Goal: Transaction & Acquisition: Purchase product/service

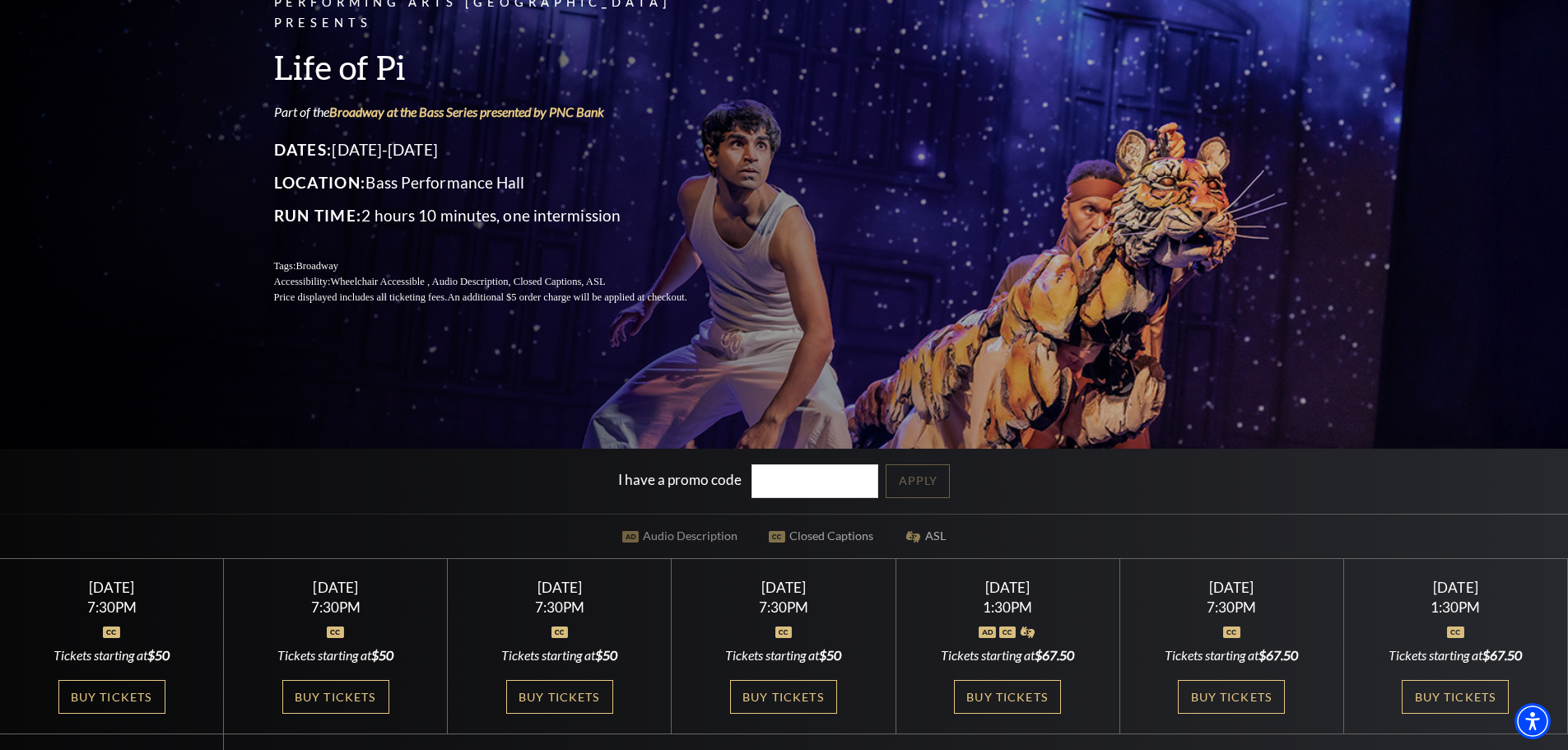
scroll to position [330, 0]
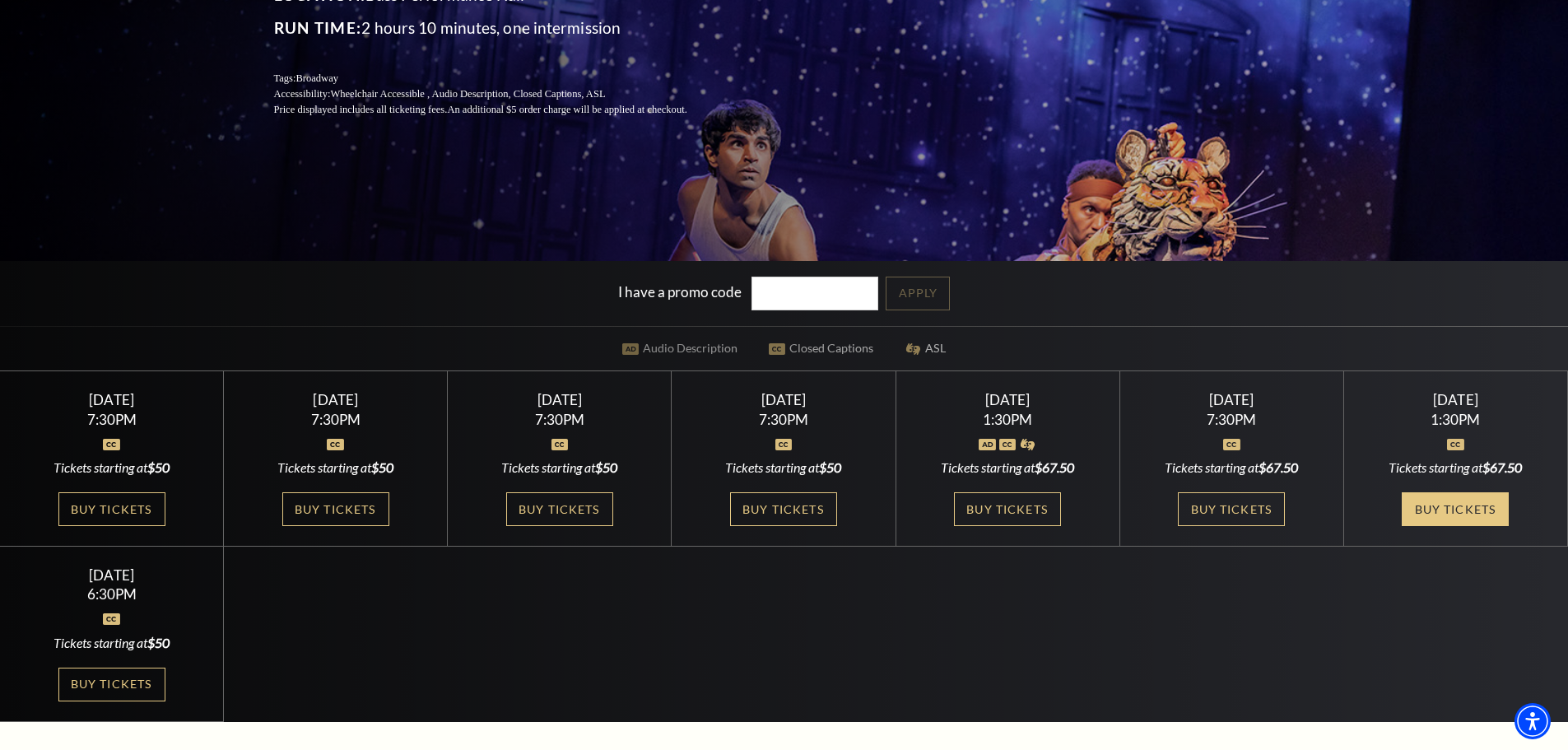
click at [1468, 514] on link "Buy Tickets" at bounding box center [1455, 509] width 107 height 34
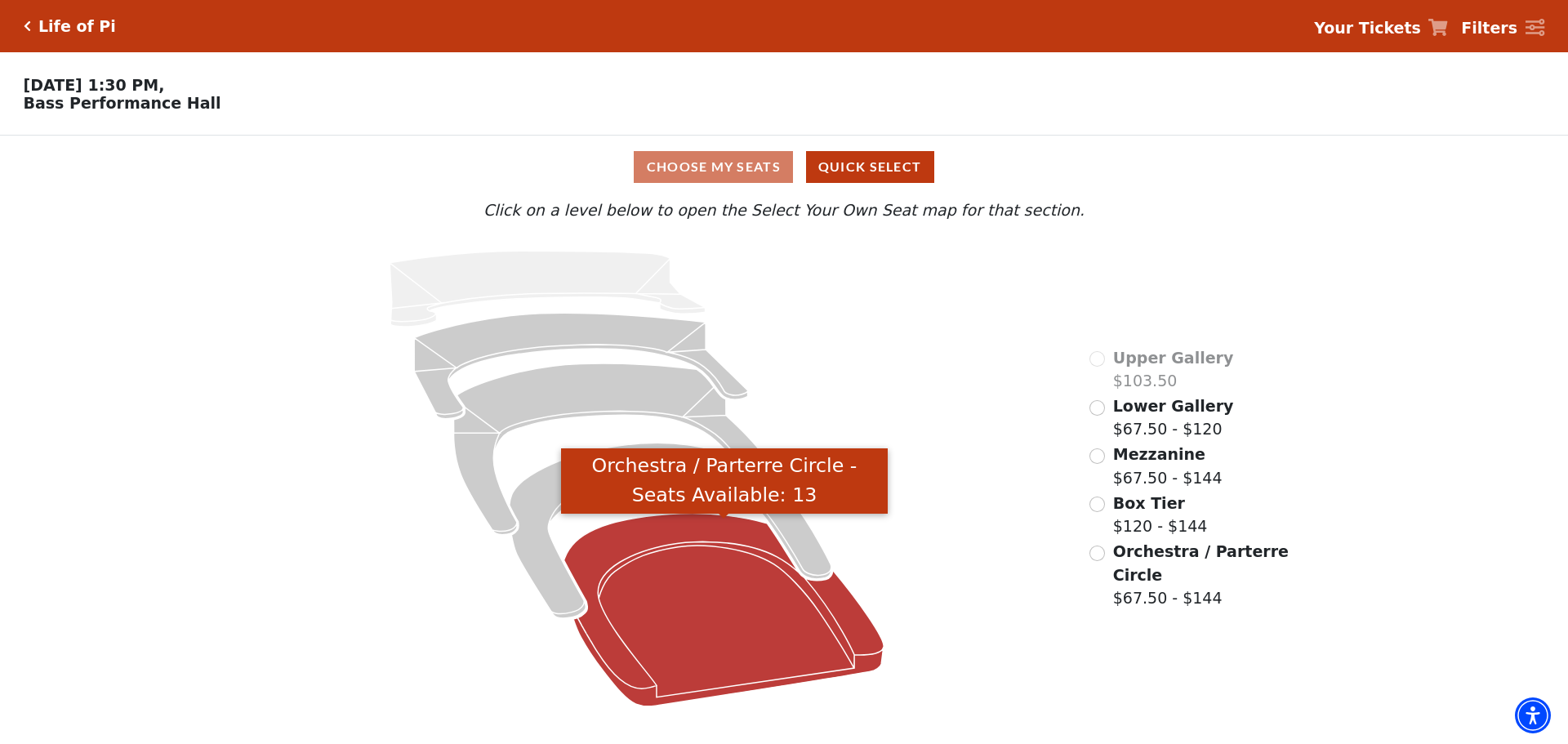
click at [731, 576] on icon "Orchestra / Parterre Circle - Seats Available: 13" at bounding box center [725, 610] width 320 height 193
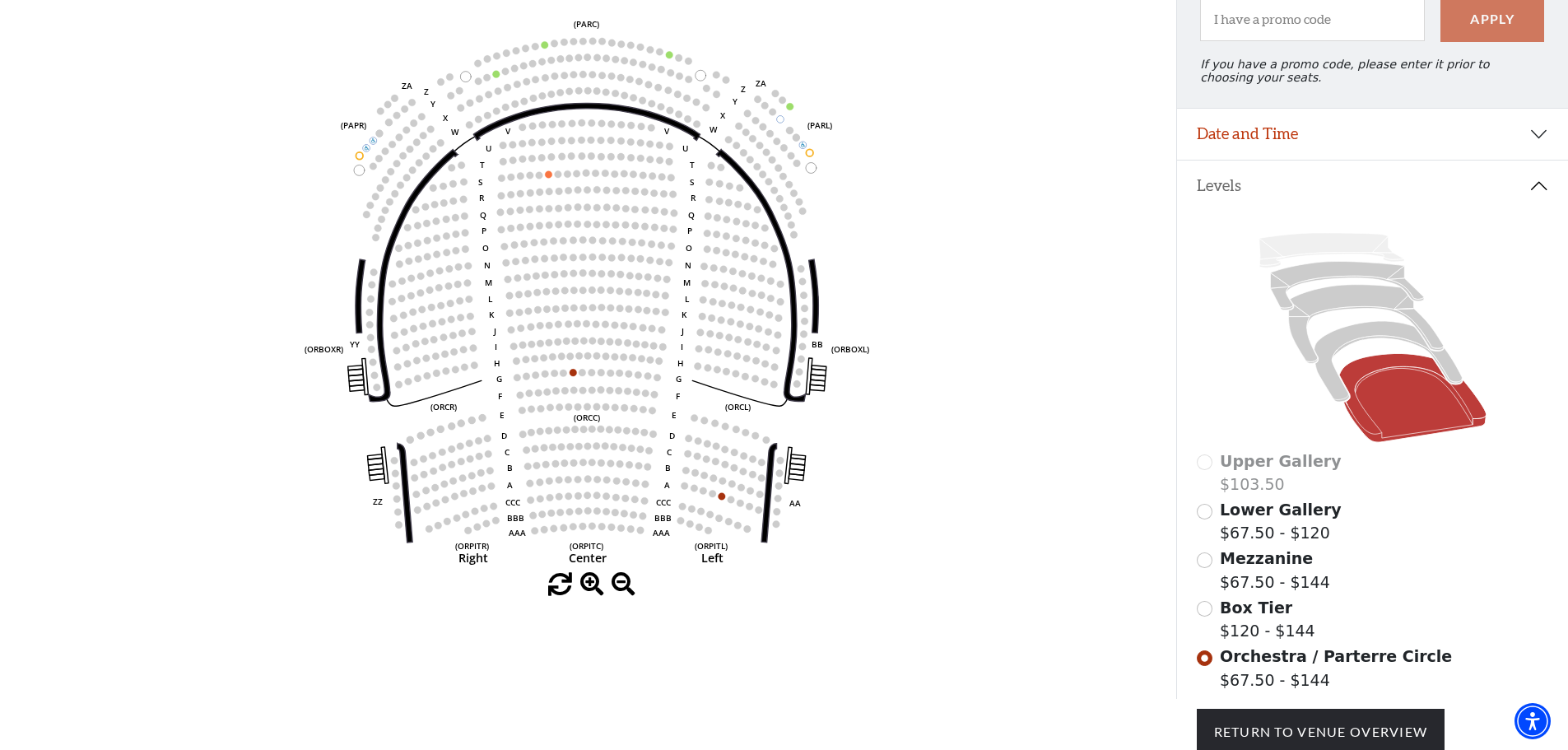
scroll to position [159, 0]
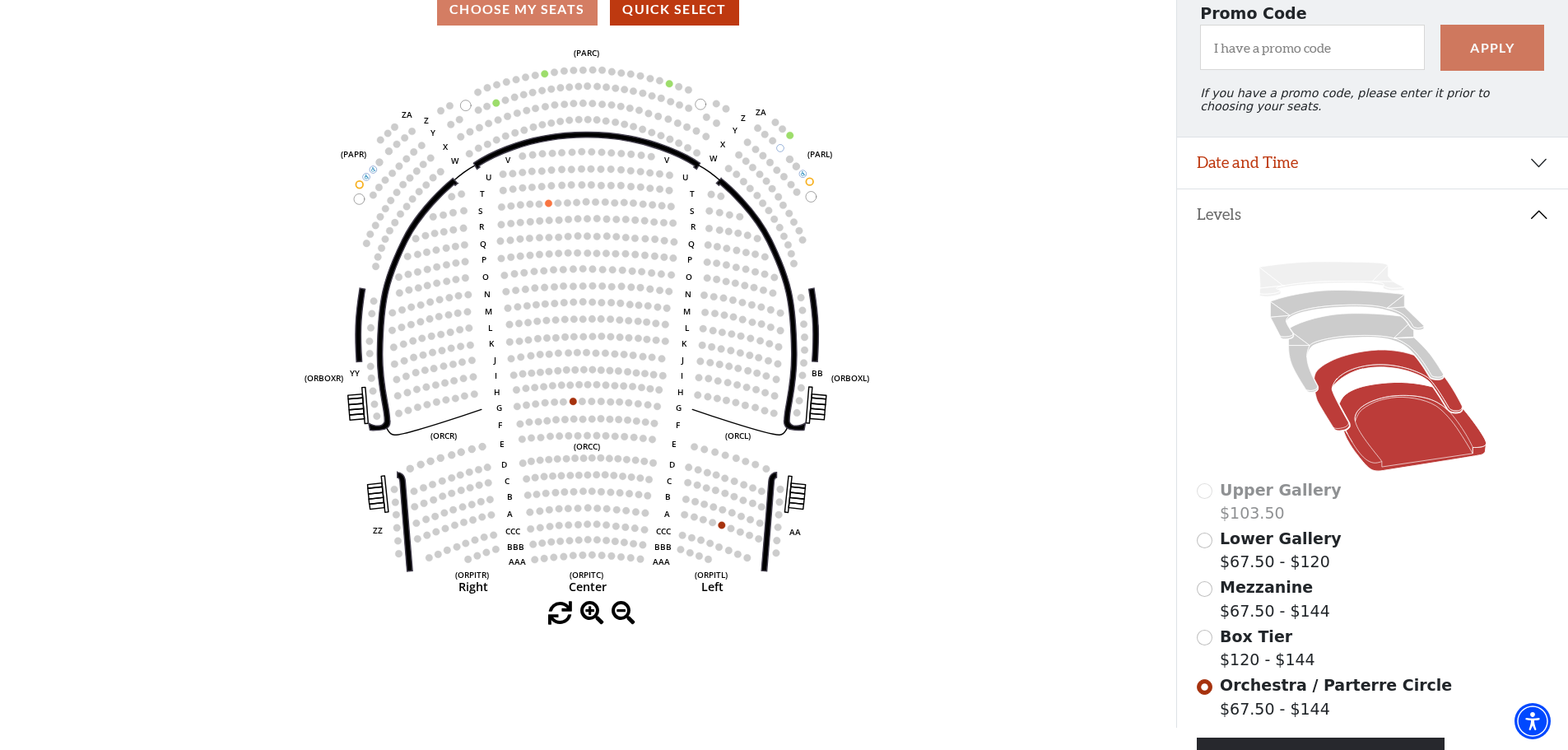
click at [1320, 393] on icon at bounding box center [1387, 391] width 148 height 81
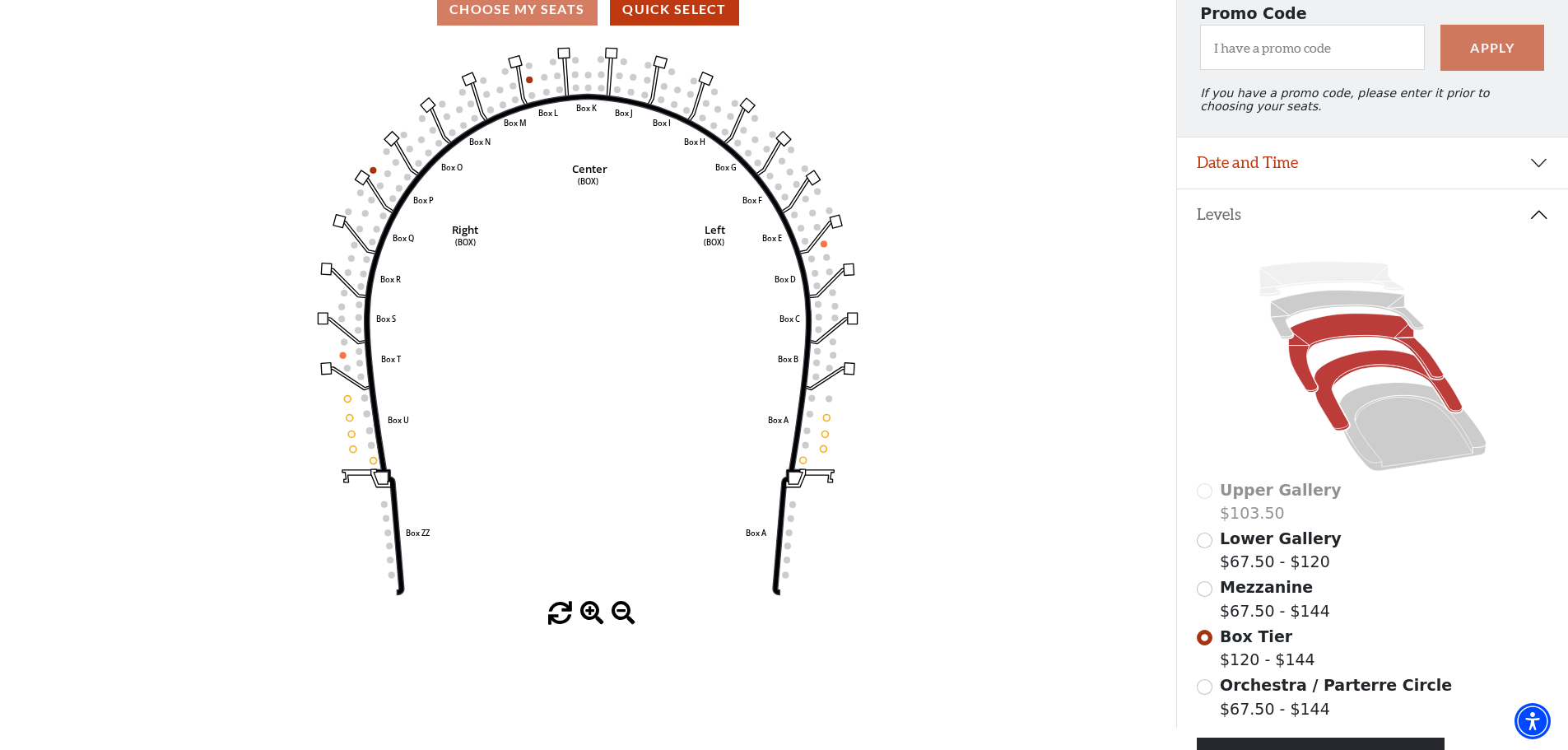
click at [1308, 390] on icon at bounding box center [1366, 354] width 155 height 79
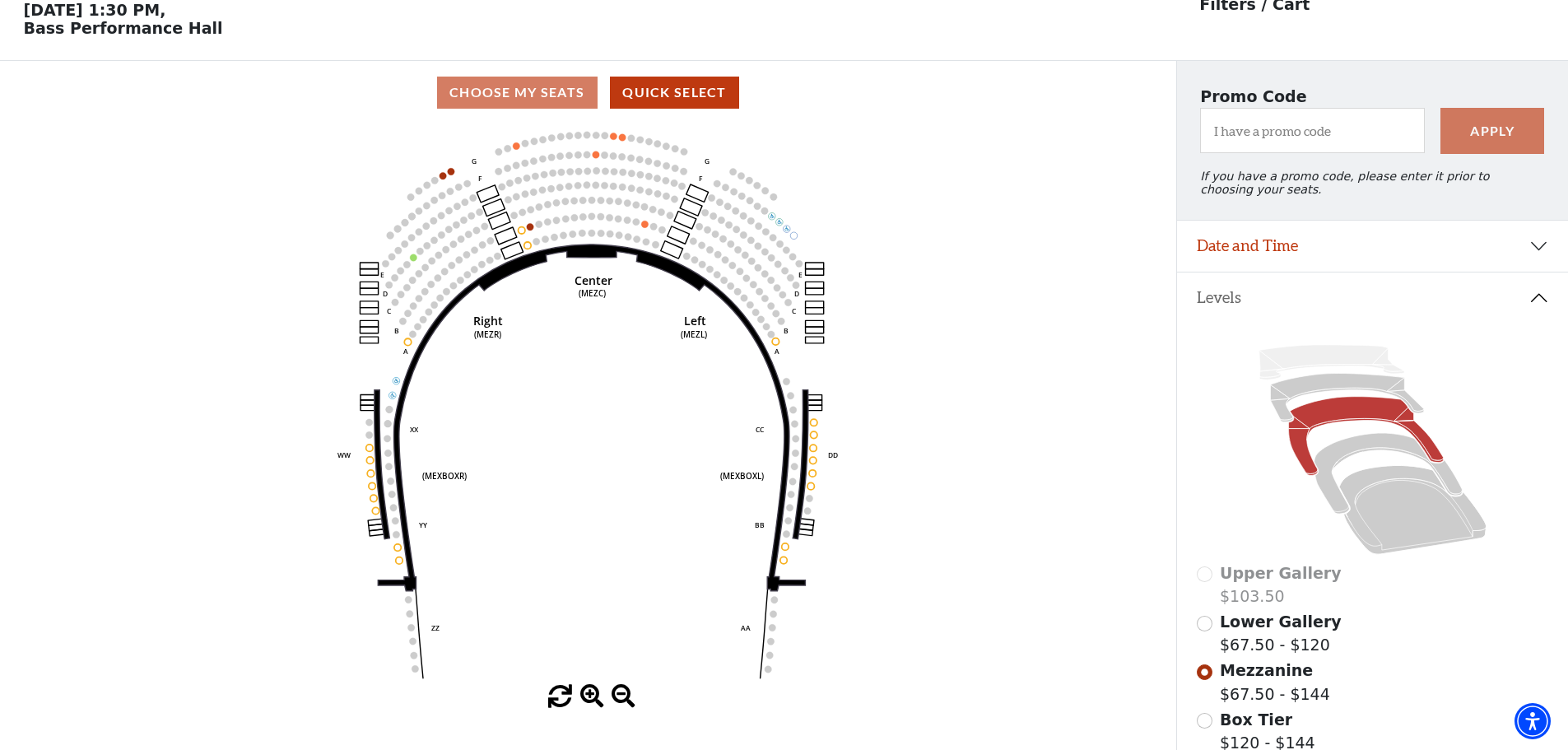
scroll to position [76, 0]
click at [1326, 394] on icon at bounding box center [1347, 397] width 154 height 48
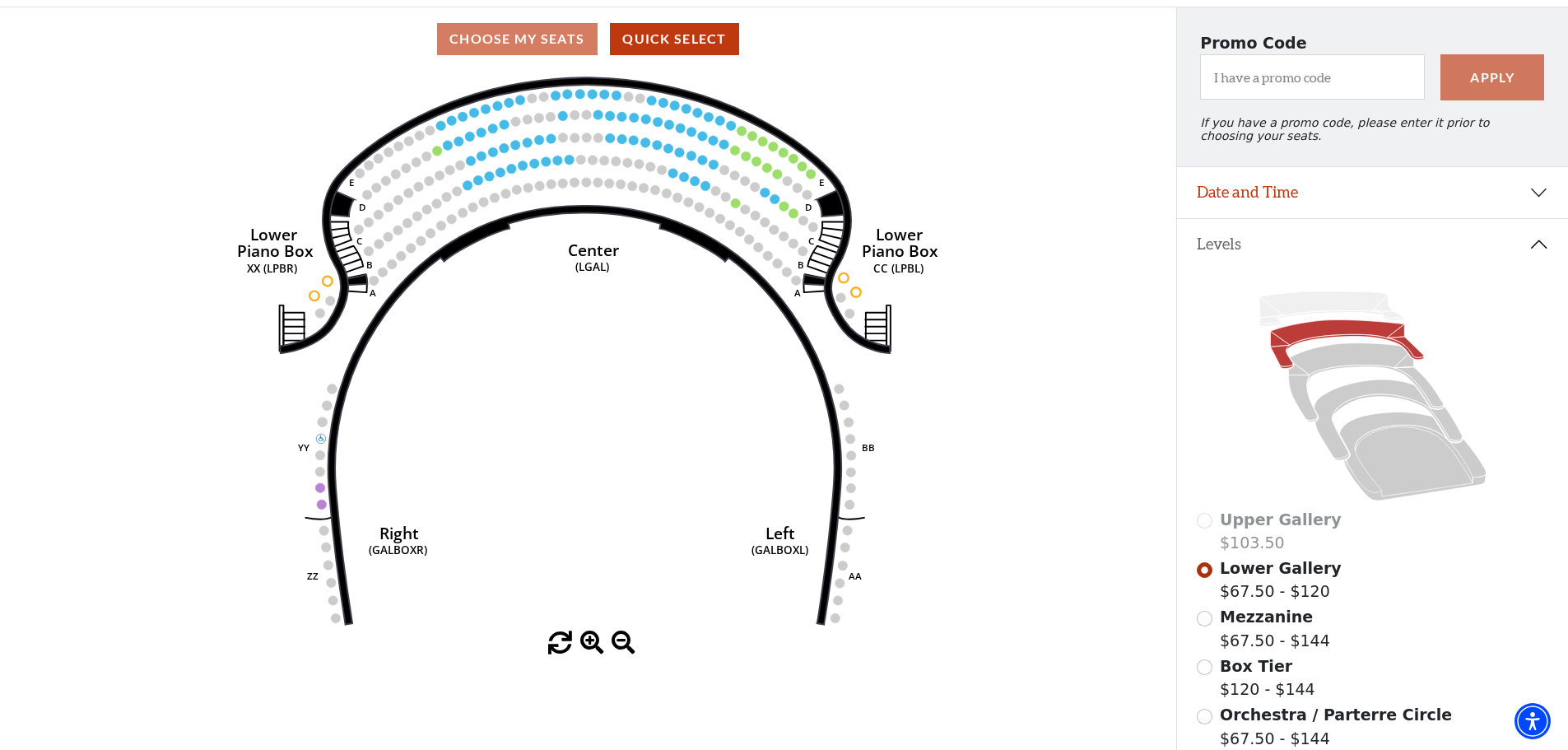
scroll to position [159, 0]
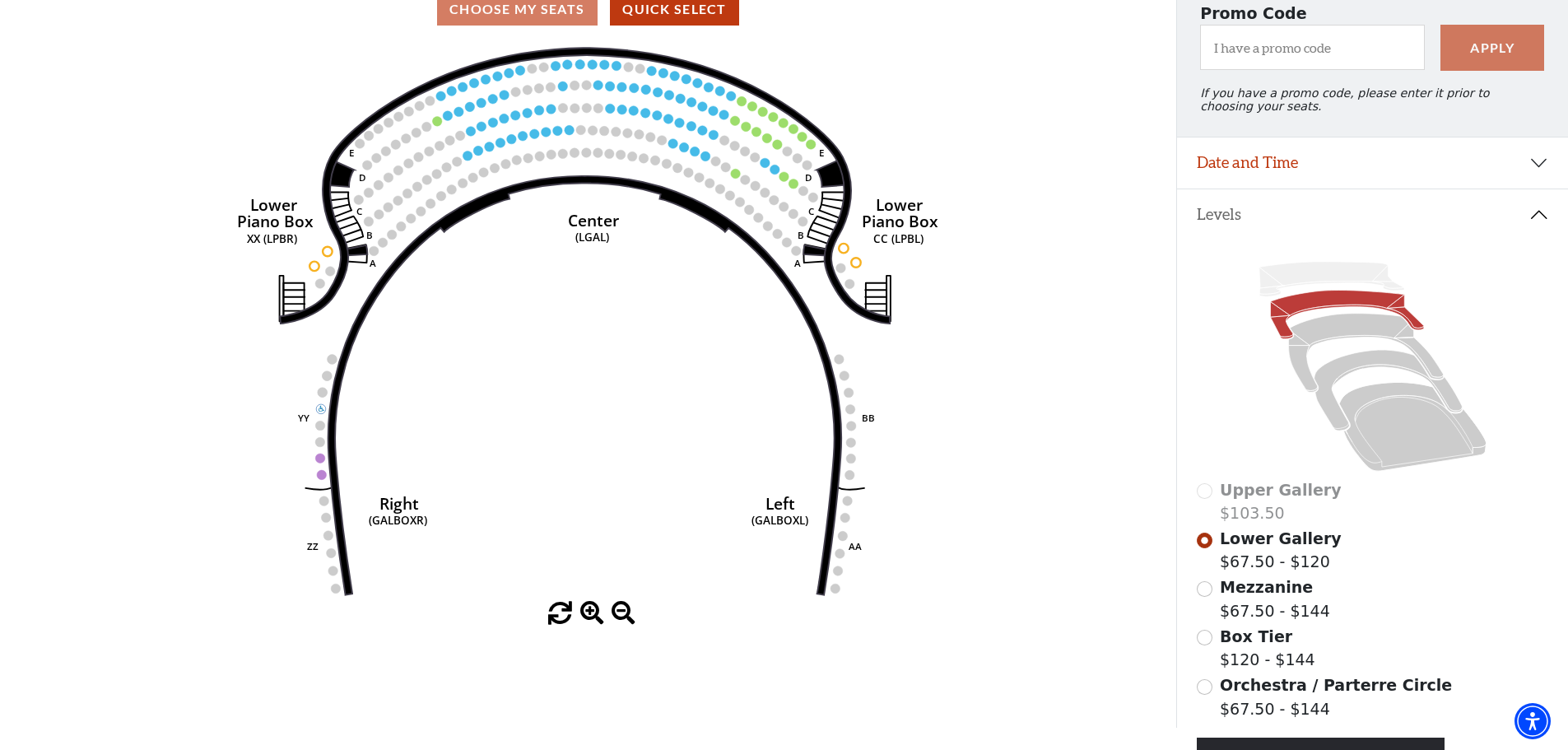
click at [1286, 331] on icon at bounding box center [1347, 315] width 154 height 48
click at [1283, 274] on icon at bounding box center [1373, 366] width 353 height 222
click at [1283, 275] on icon at bounding box center [1373, 366] width 353 height 222
click at [1286, 281] on icon at bounding box center [1331, 279] width 145 height 35
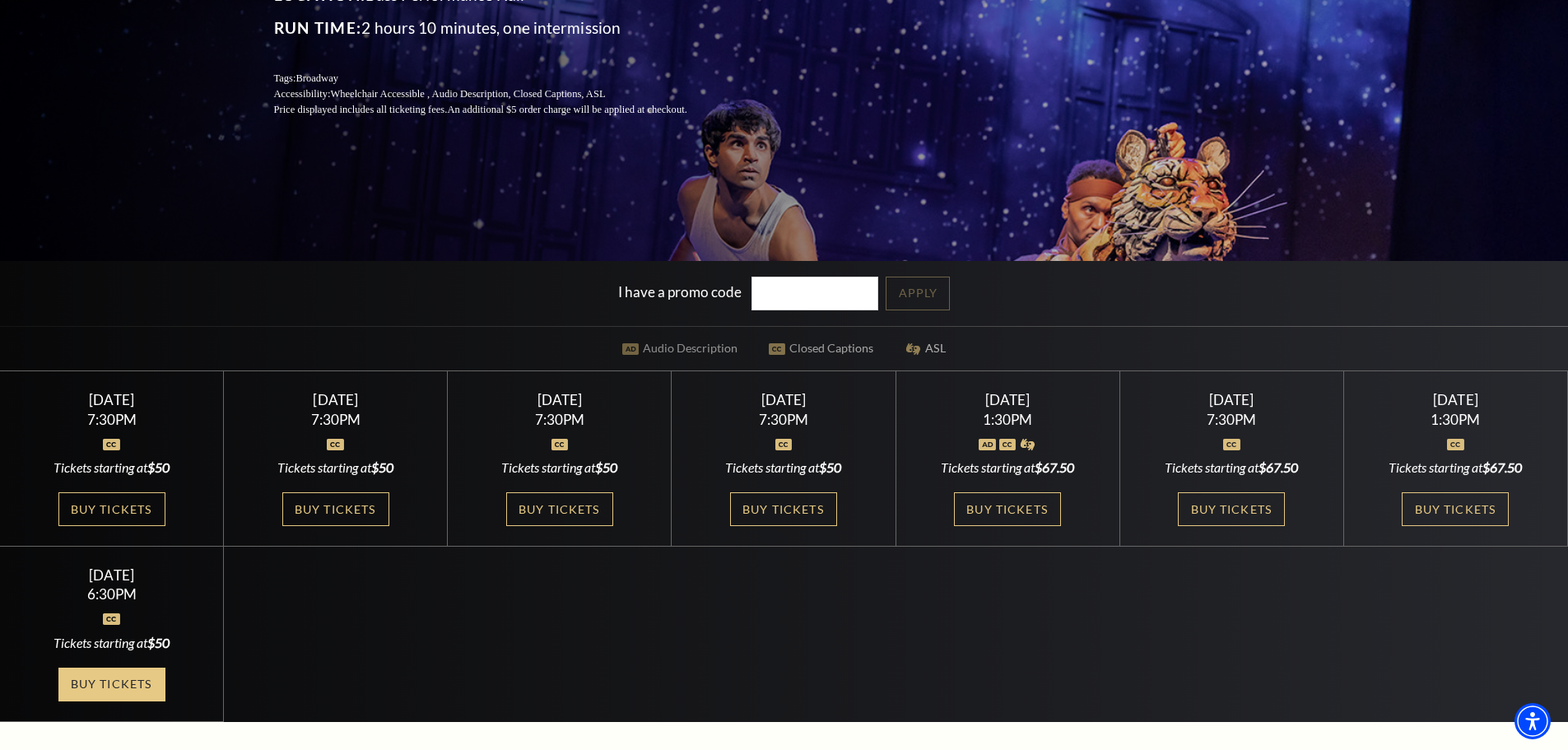
click at [142, 679] on link "Buy Tickets" at bounding box center [112, 684] width 107 height 34
click at [1214, 518] on link "Buy Tickets" at bounding box center [1232, 509] width 107 height 34
click at [997, 510] on link "Buy Tickets" at bounding box center [1008, 509] width 107 height 34
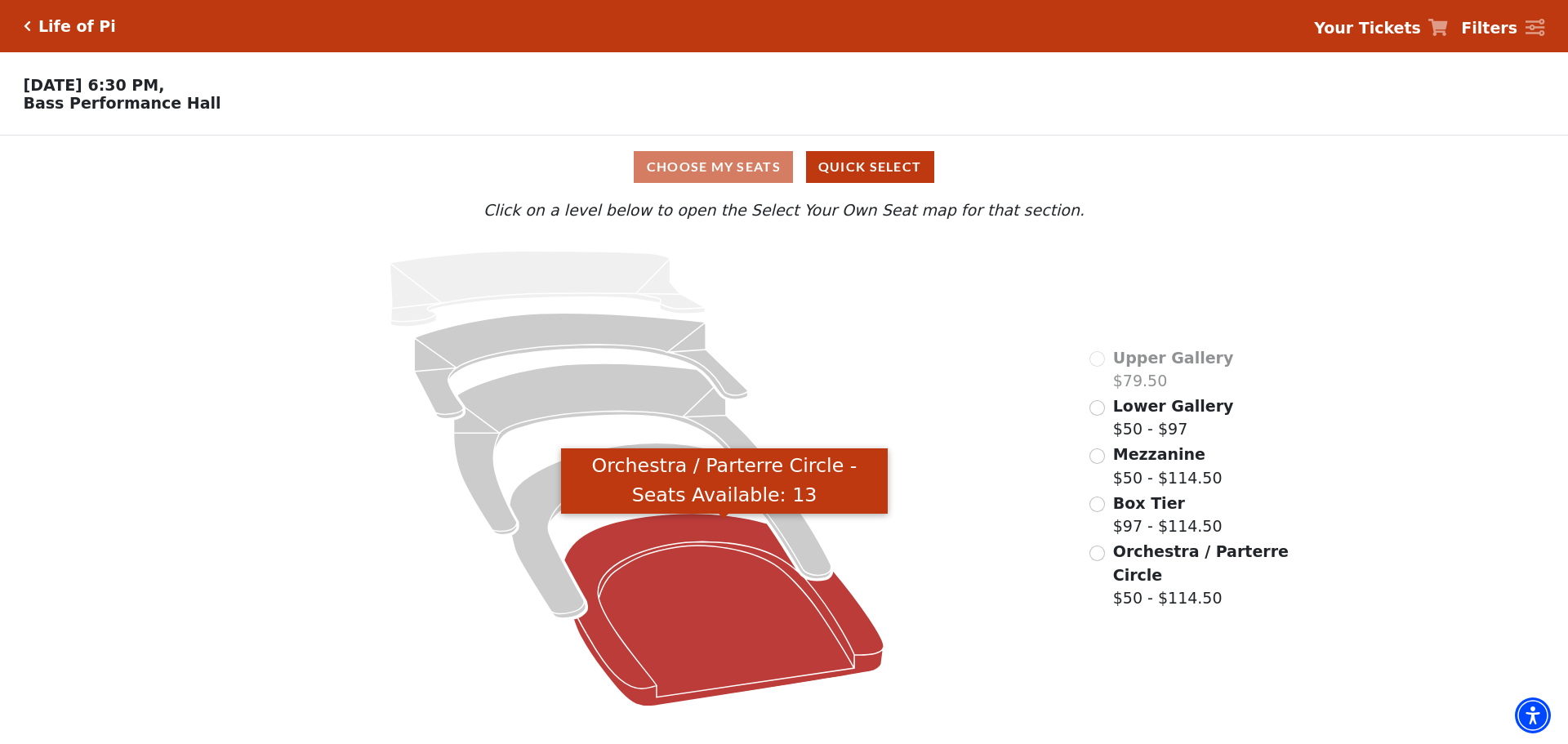
click at [659, 679] on icon "Orchestra / Parterre Circle - Seats Available: 13" at bounding box center [725, 610] width 320 height 193
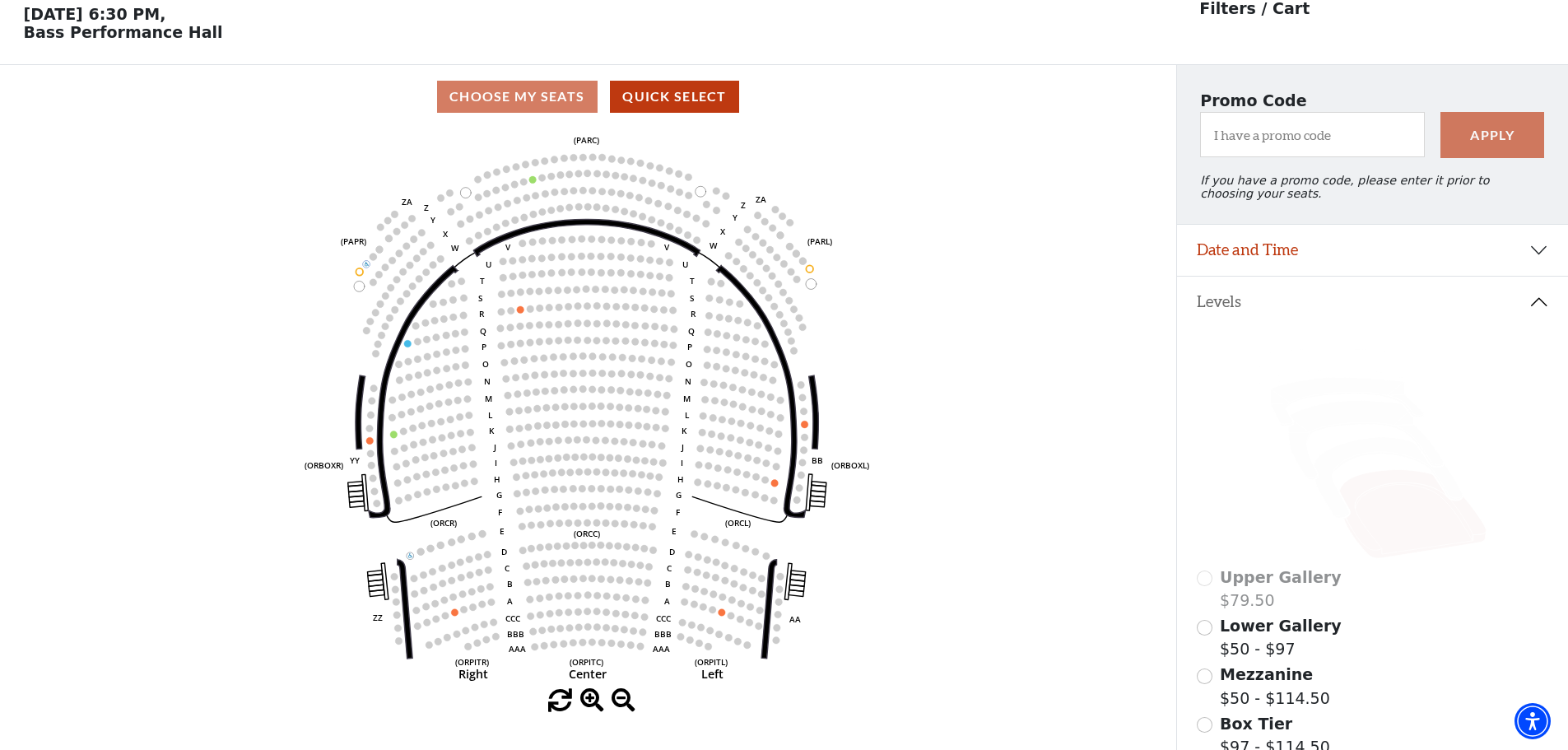
scroll to position [76, 0]
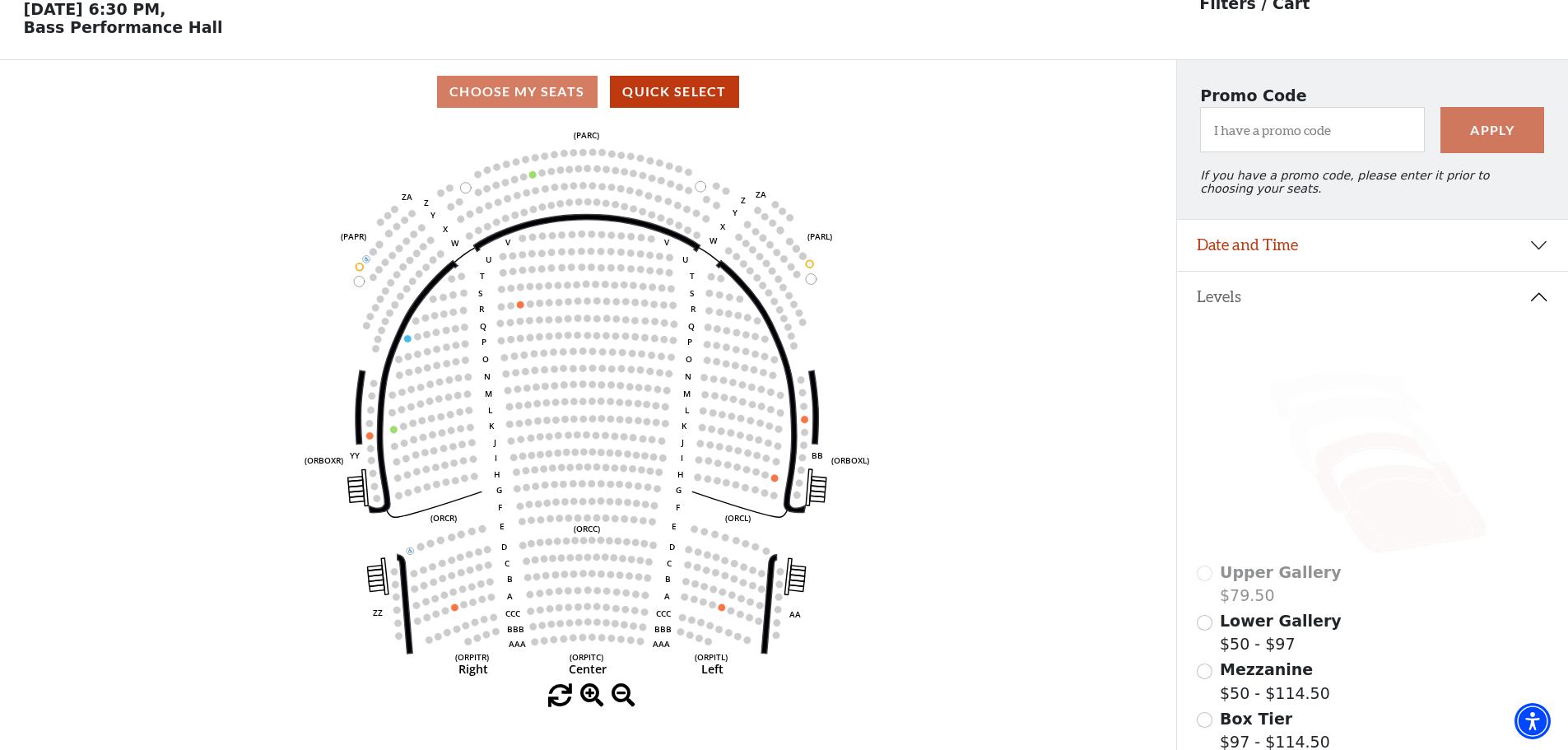
click at [1383, 457] on icon at bounding box center [1387, 474] width 148 height 81
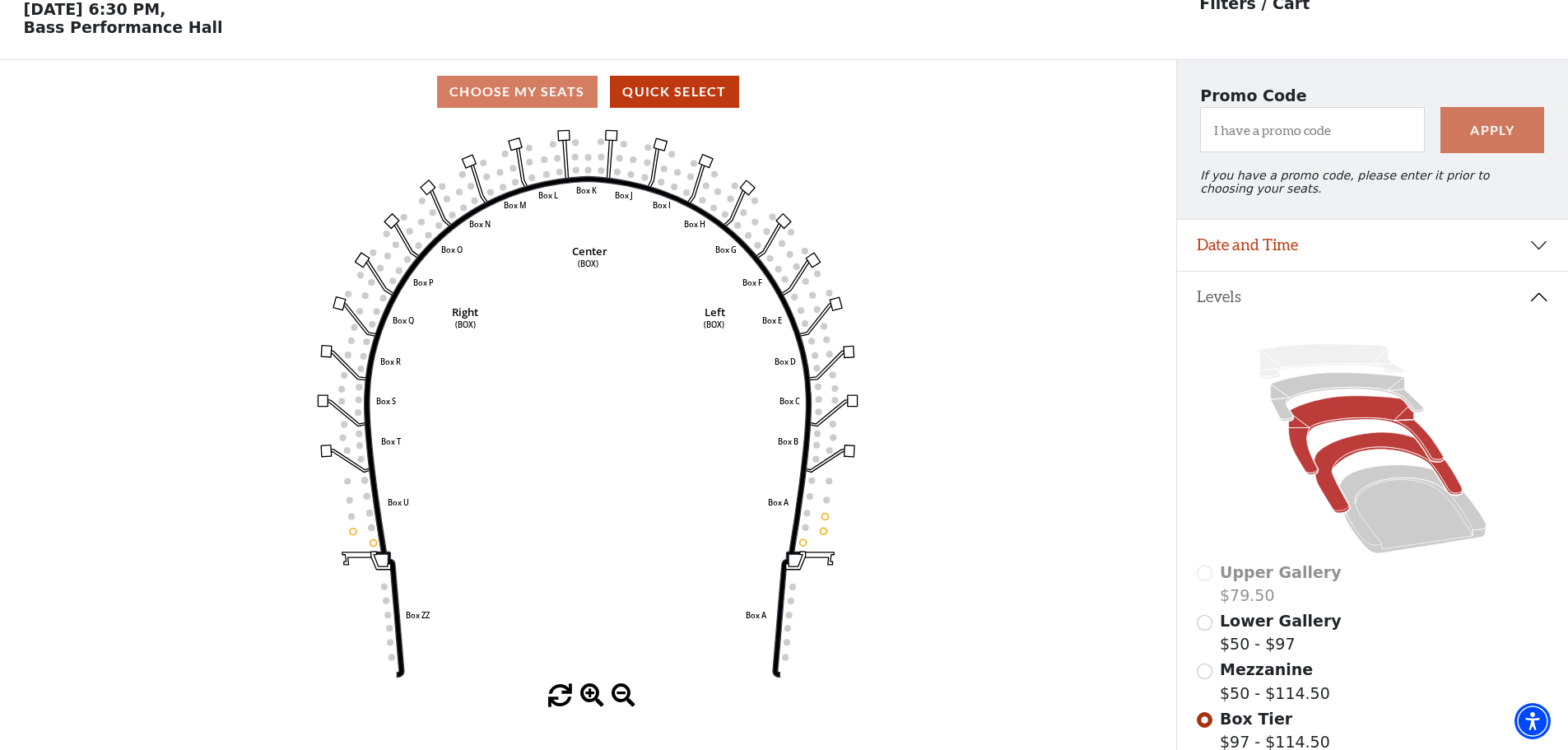
click at [1368, 425] on icon at bounding box center [1366, 436] width 155 height 79
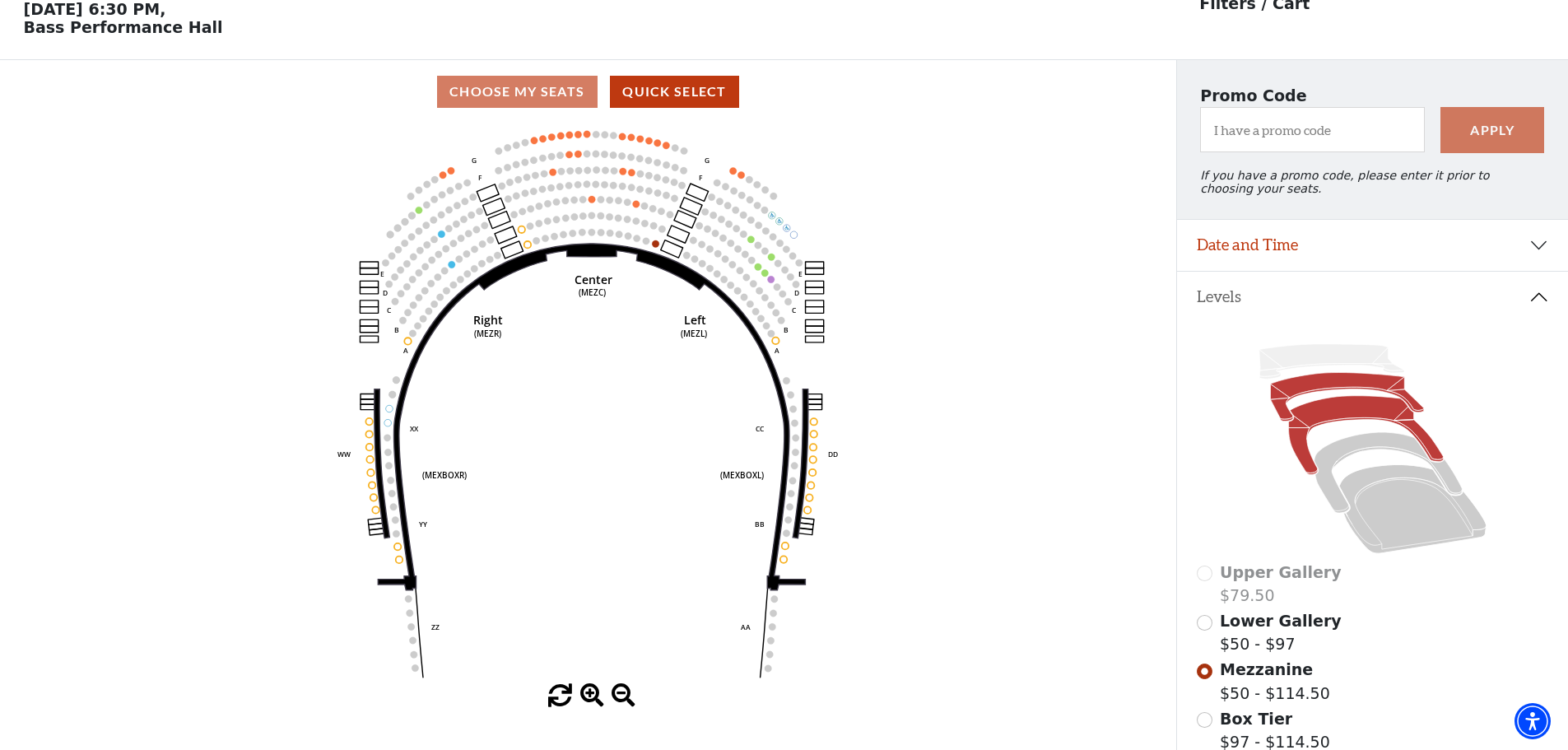
click at [1317, 391] on icon at bounding box center [1347, 397] width 154 height 48
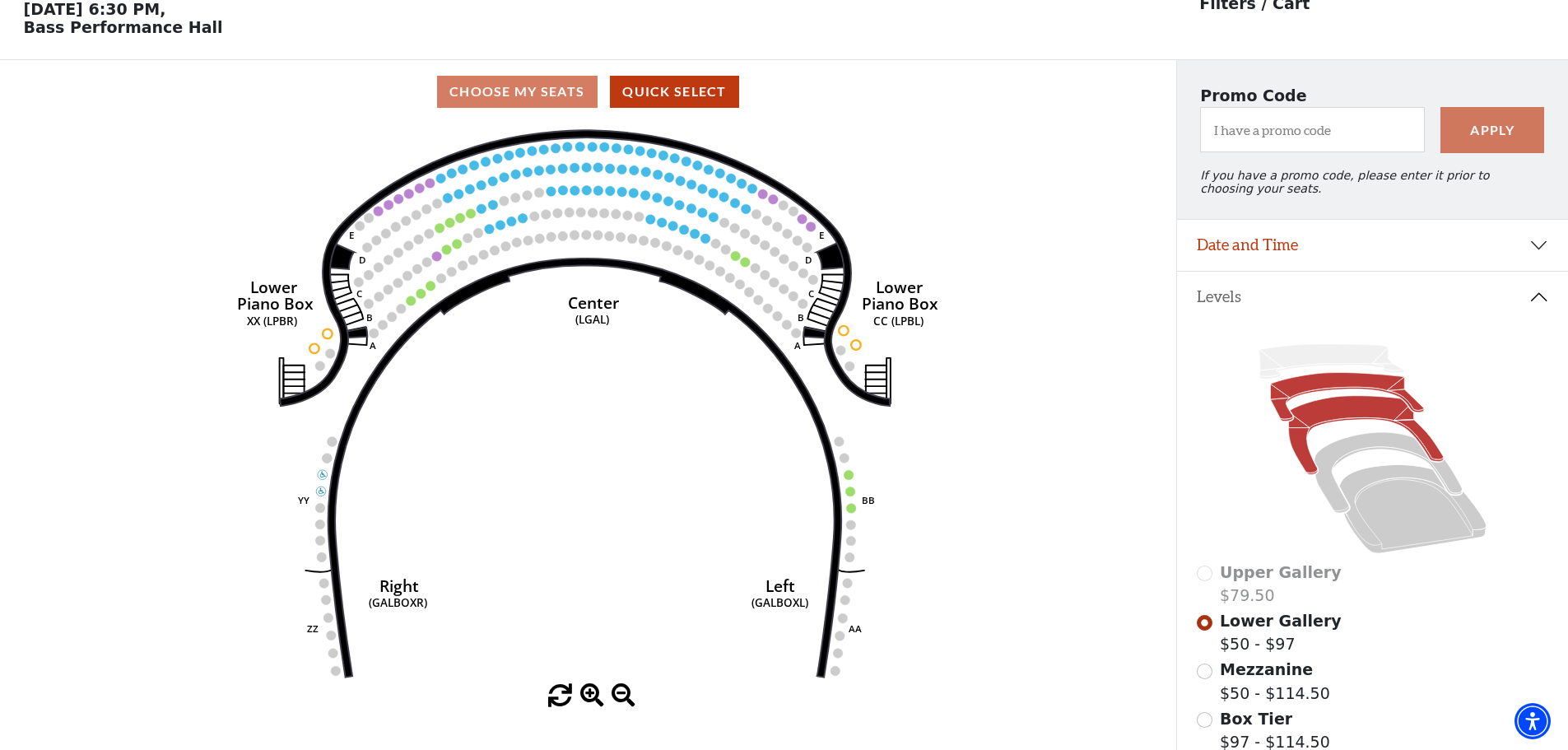
click at [1340, 420] on icon at bounding box center [1366, 436] width 155 height 79
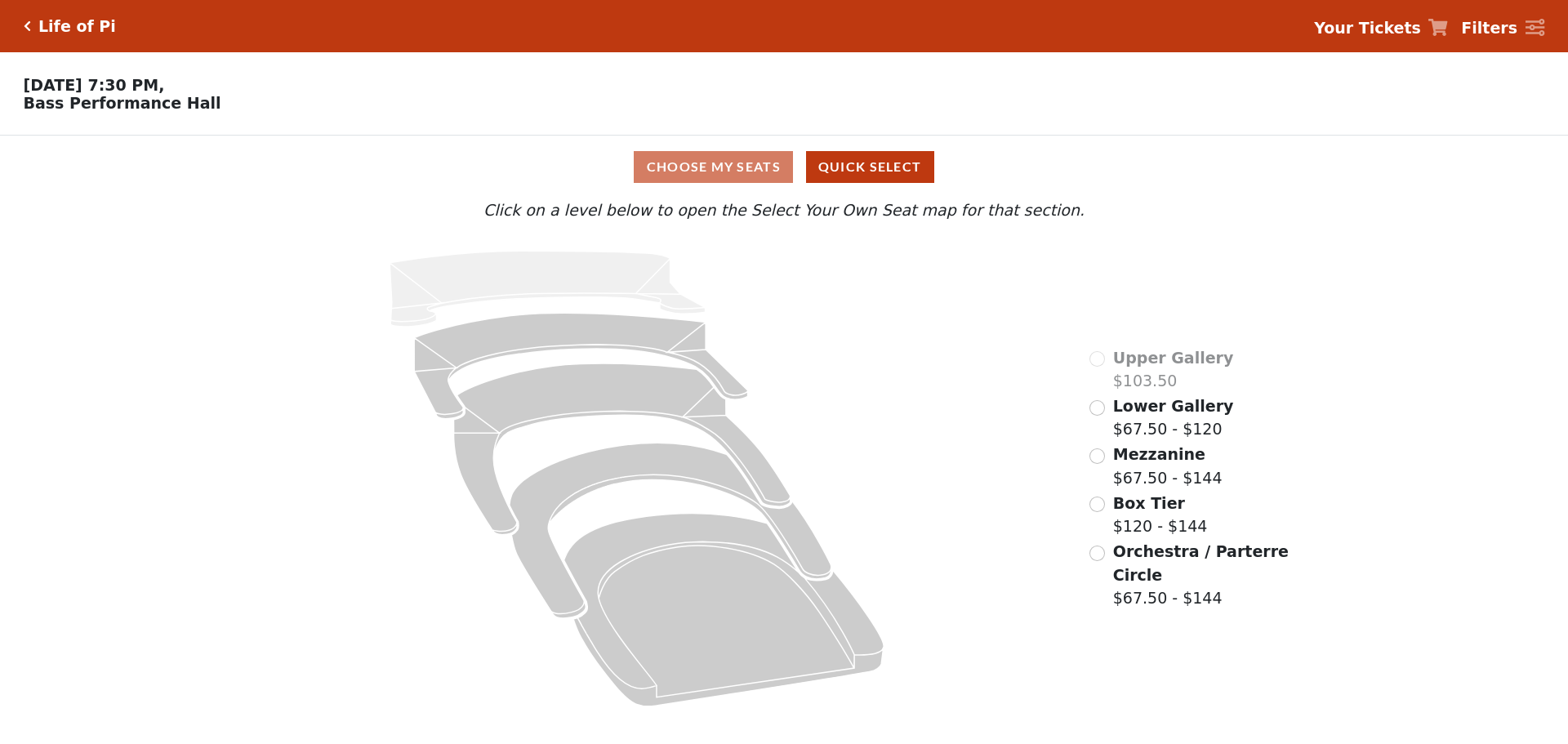
click at [1215, 504] on div "Upper Gallery $103.50 Lower Gallery $67.50 - $120 Mezzanine $67.50 - $144 Box T…" at bounding box center [1190, 478] width 224 height 484
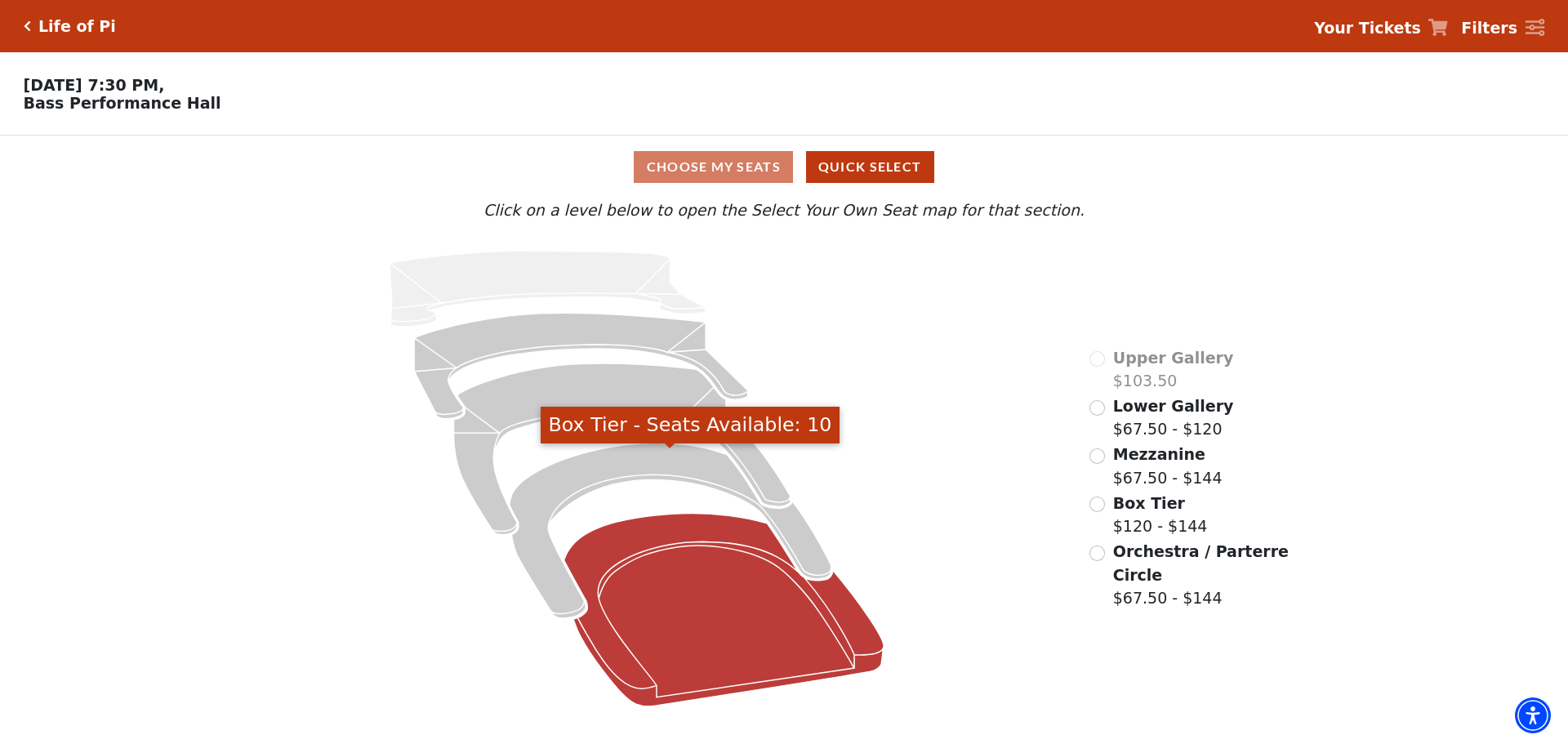
click at [775, 567] on icon "Orchestra / Parterre Circle - Seats Available: 40" at bounding box center [725, 610] width 320 height 193
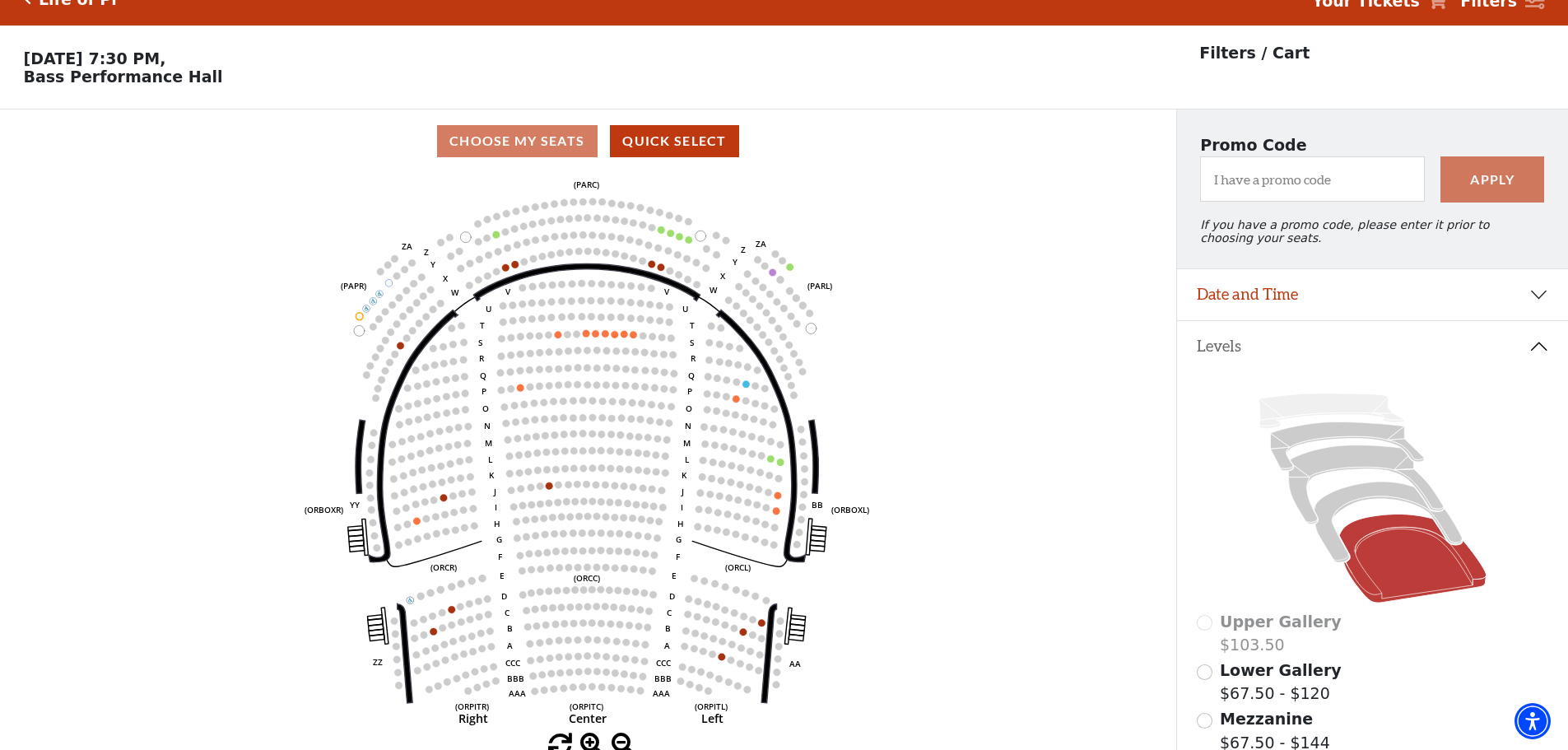
scroll to position [76, 0]
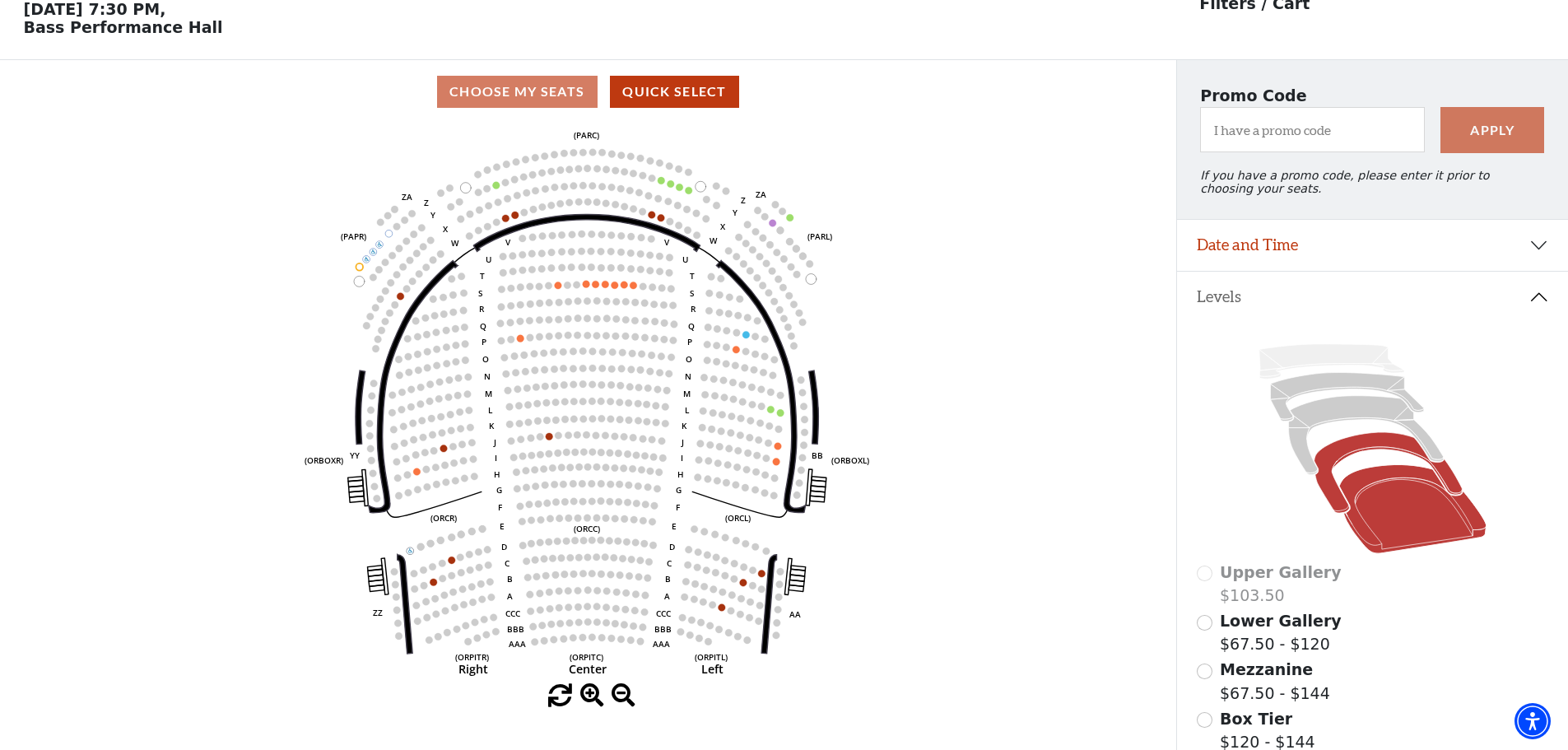
click at [1360, 453] on icon at bounding box center [1387, 474] width 148 height 81
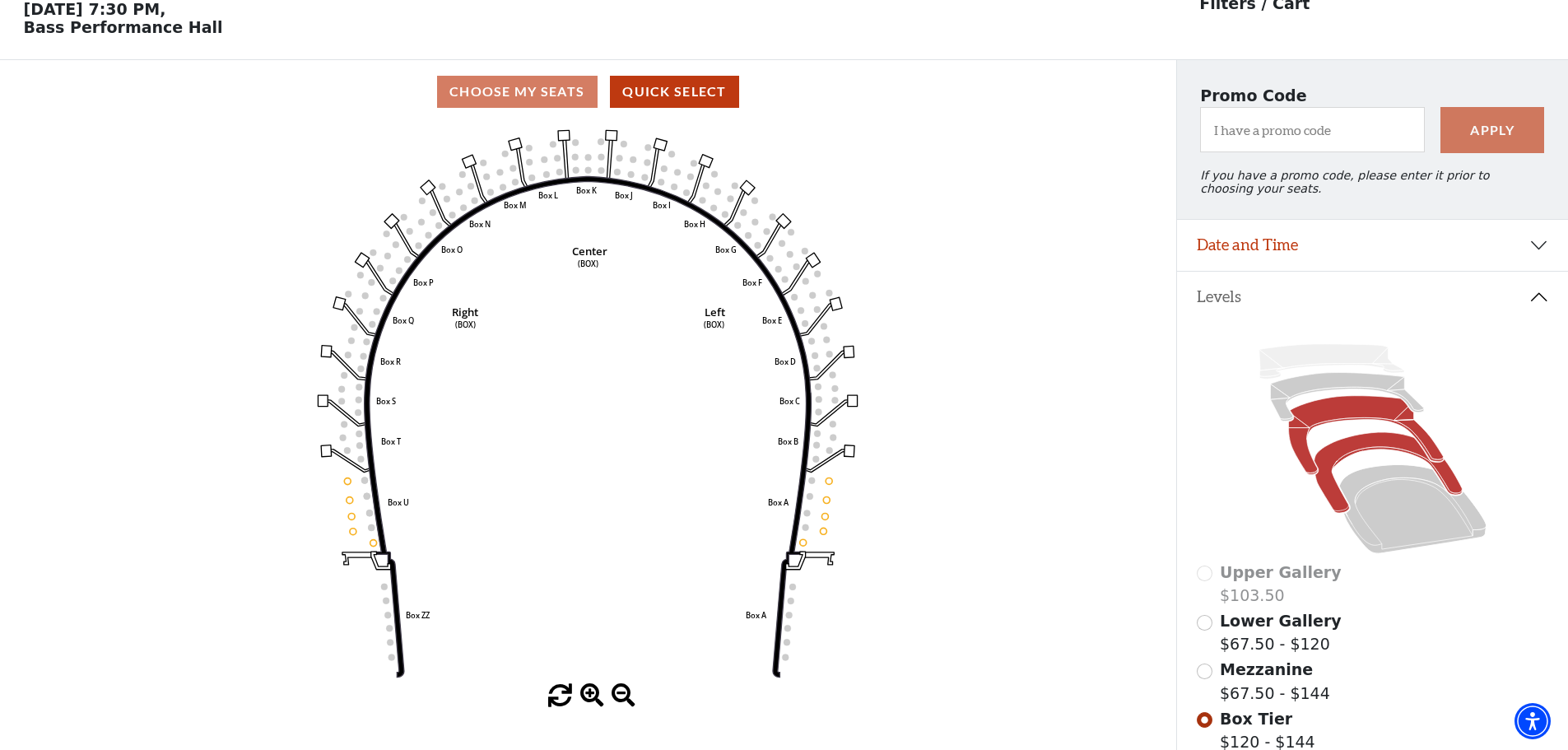
click at [1343, 423] on icon at bounding box center [1366, 436] width 155 height 79
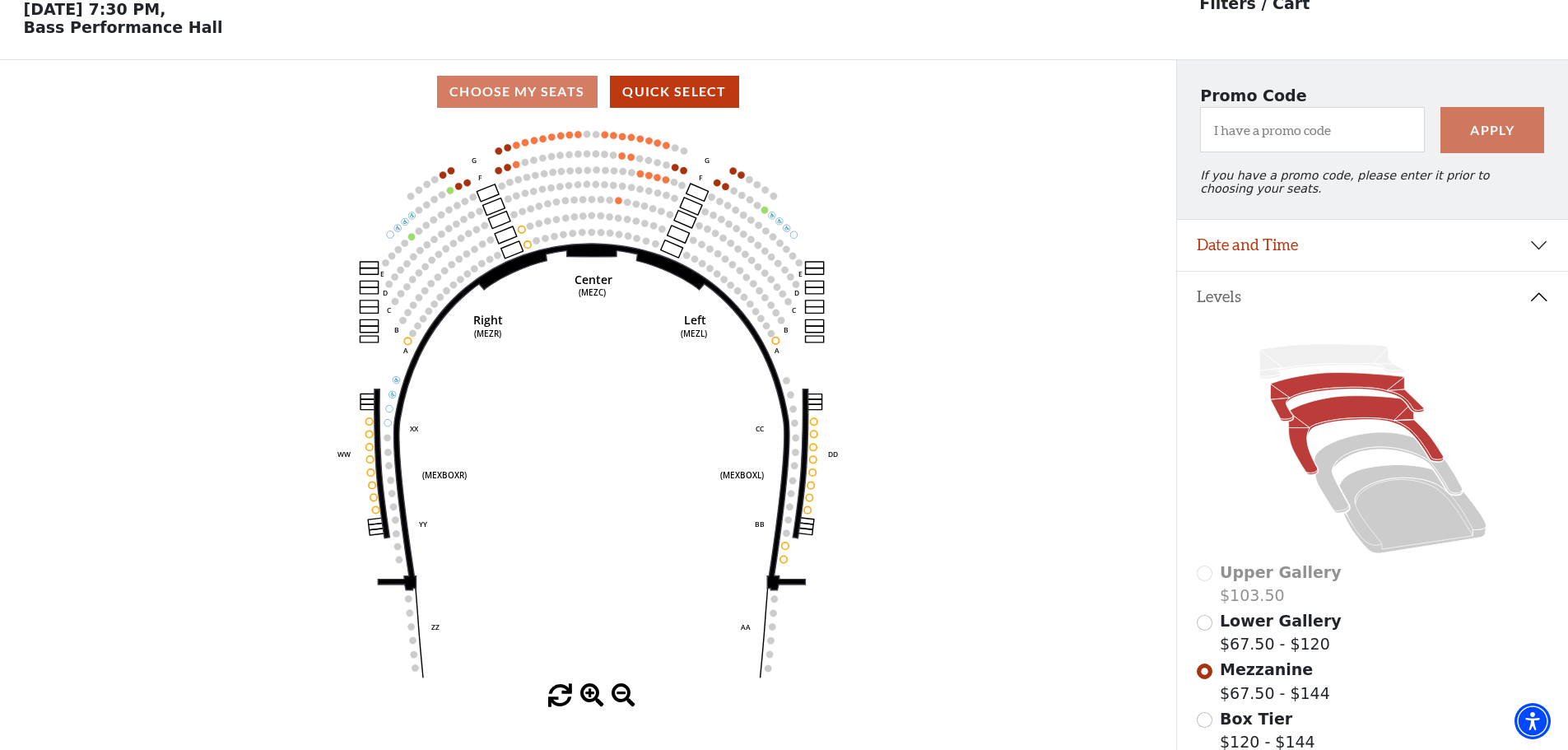
click at [1361, 393] on icon at bounding box center [1347, 397] width 154 height 48
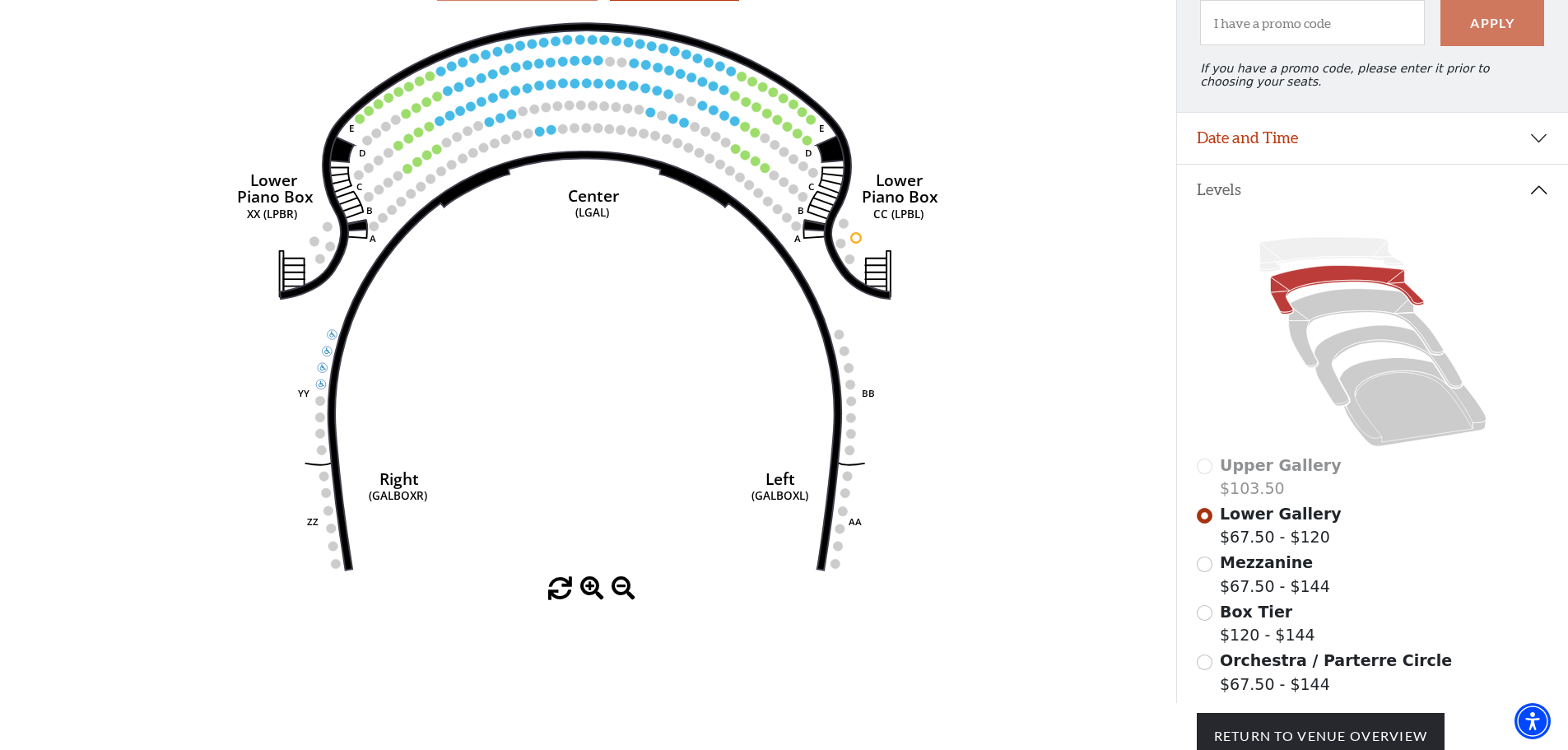
scroll to position [159, 0]
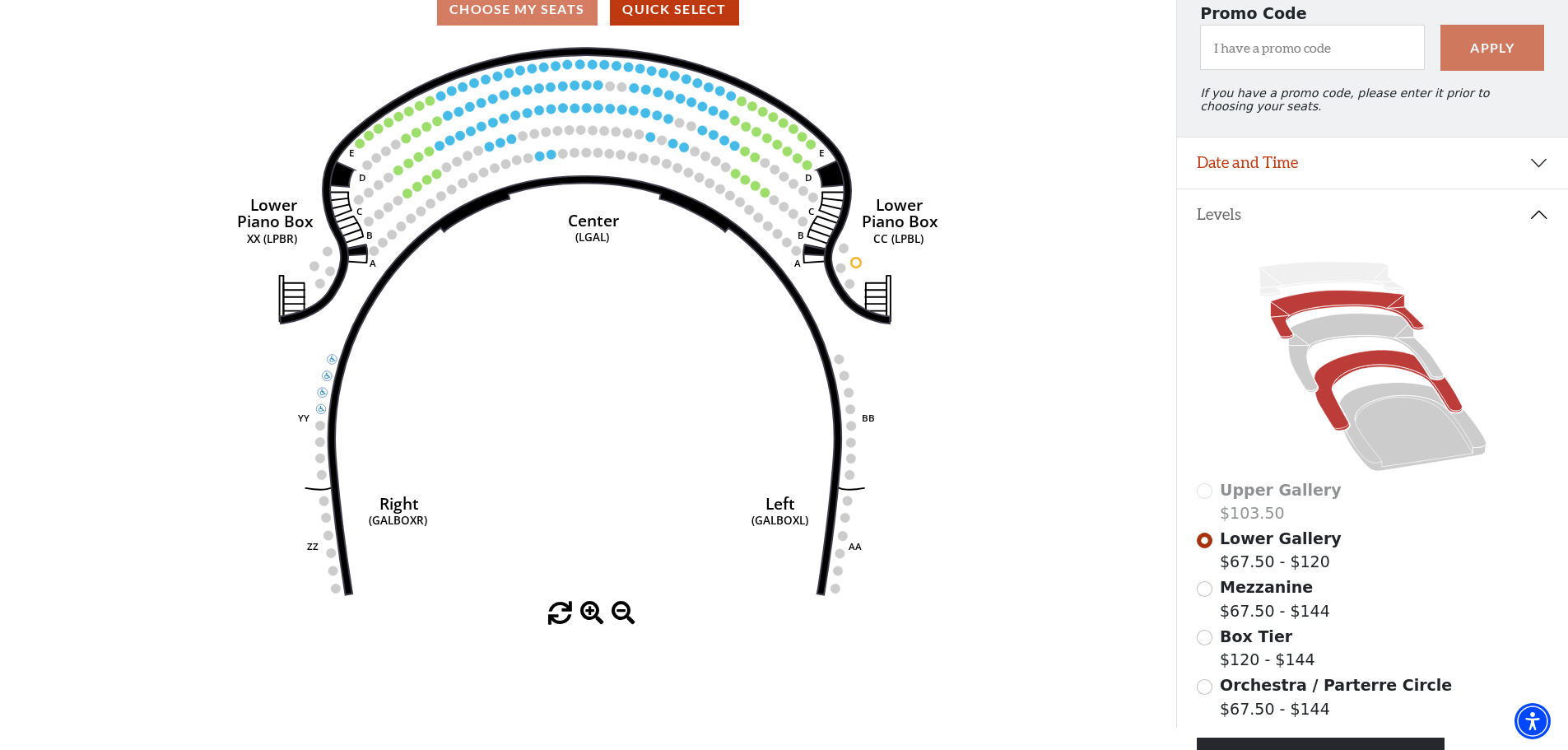
click at [1326, 403] on icon at bounding box center [1387, 391] width 148 height 81
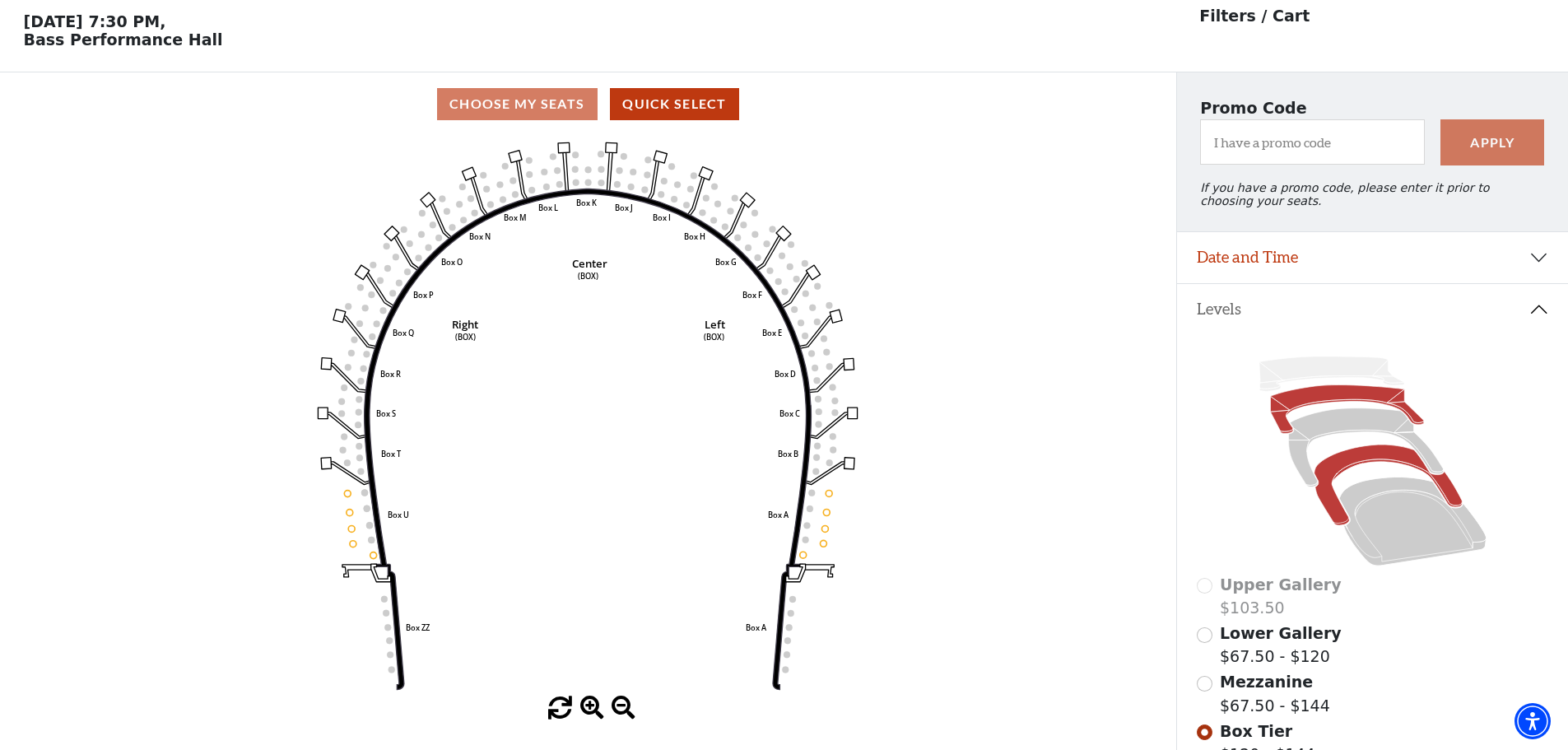
scroll to position [76, 0]
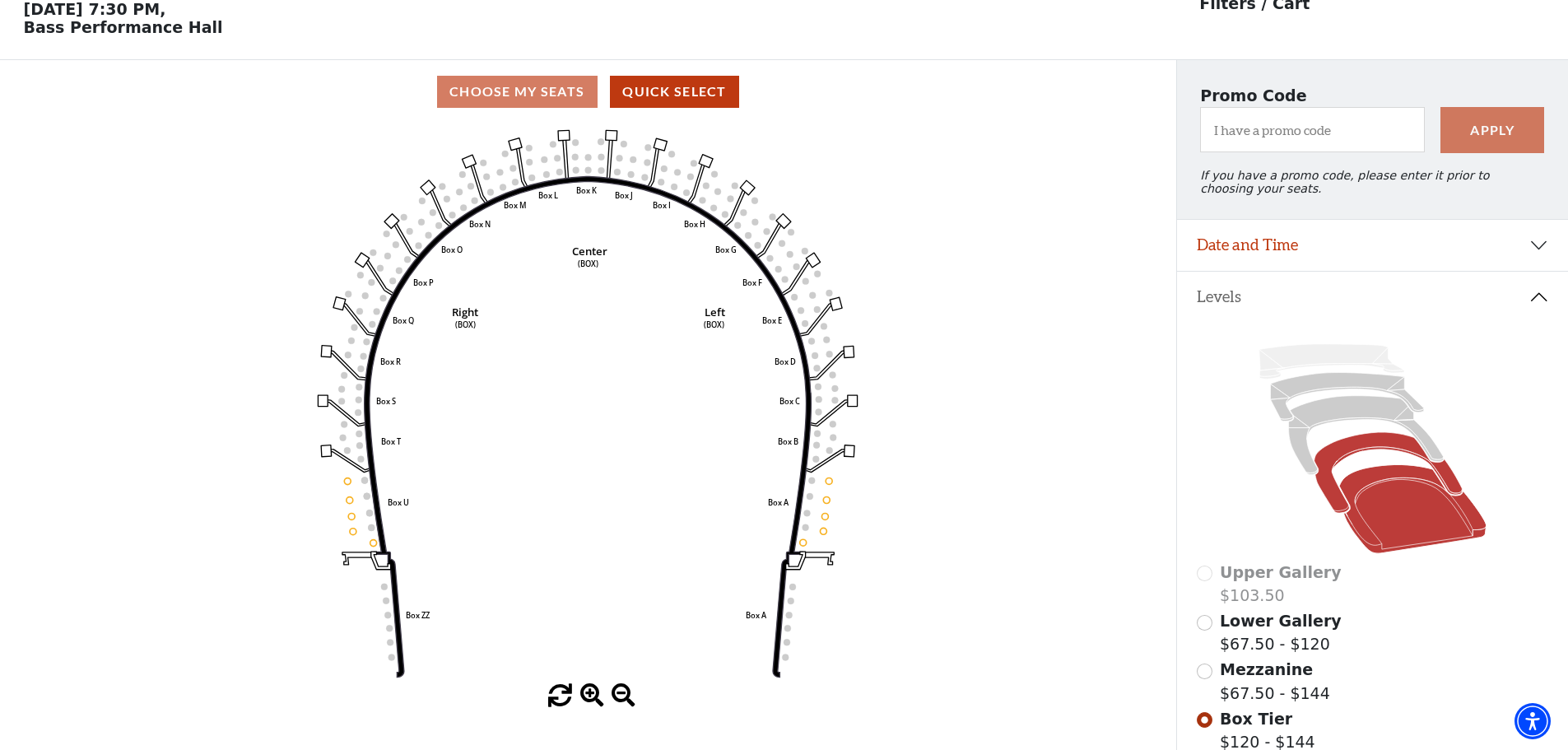
click at [1415, 512] on icon at bounding box center [1413, 509] width 148 height 89
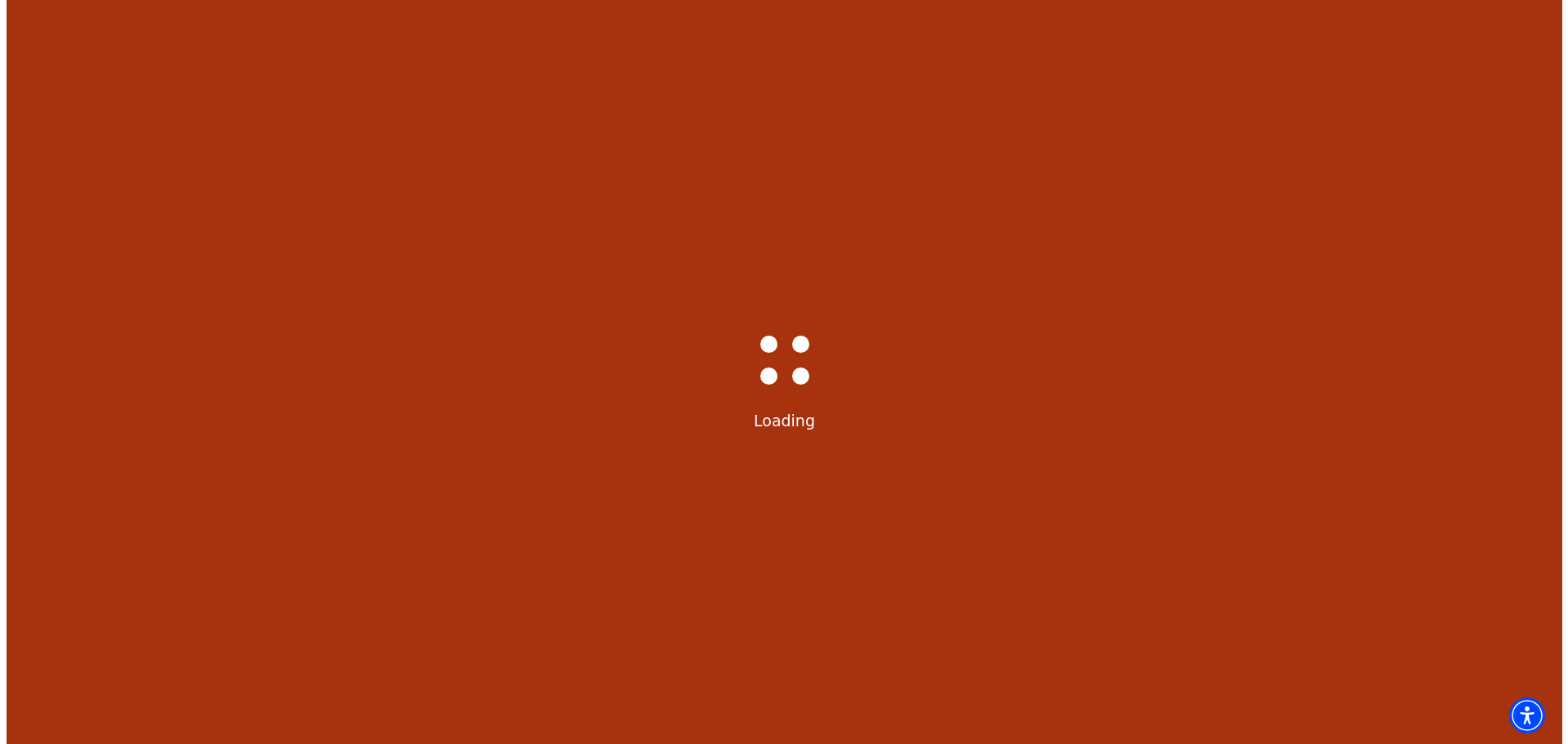
scroll to position [0, 0]
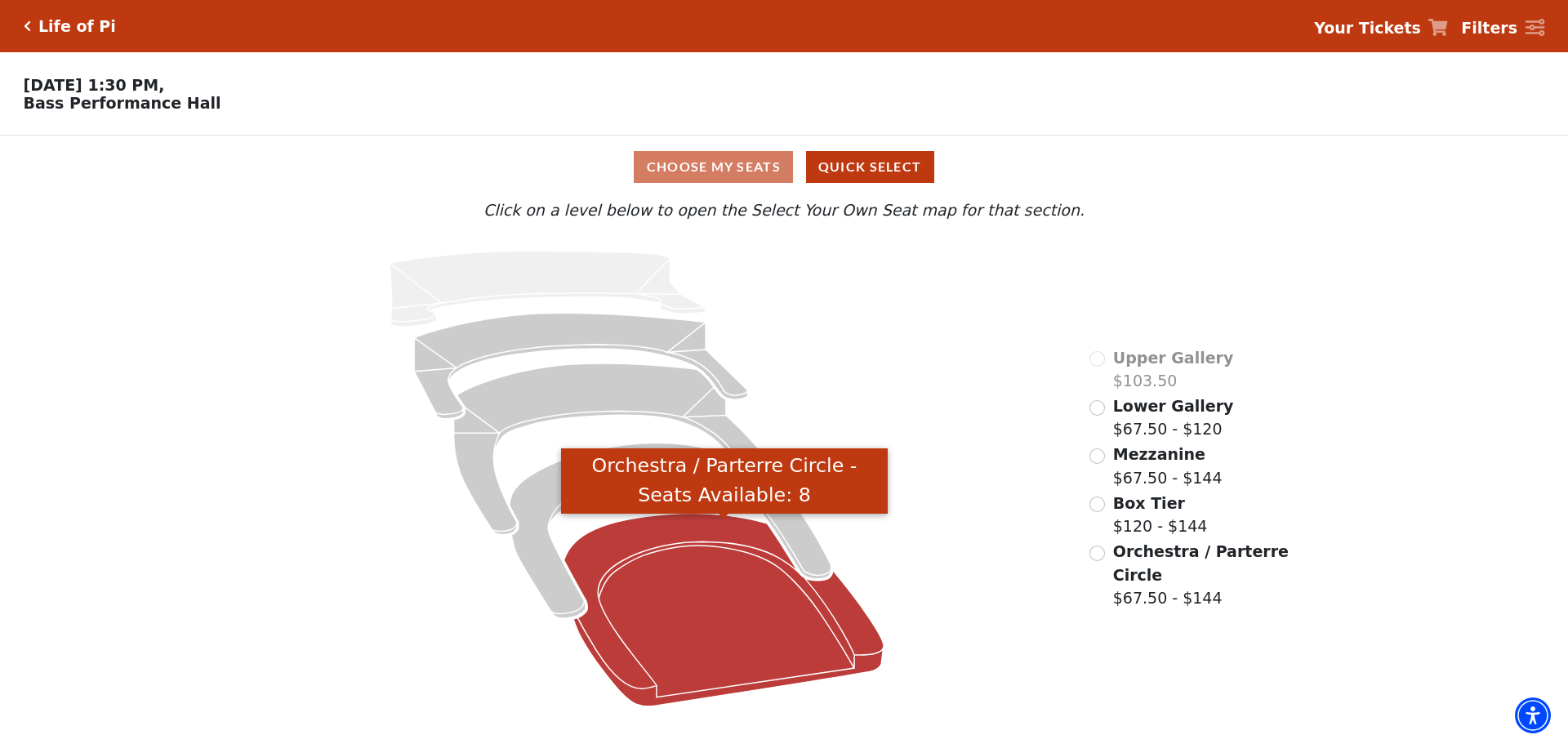
click at [733, 592] on icon "Orchestra / Parterre Circle - Seats Available: 8" at bounding box center [725, 610] width 320 height 193
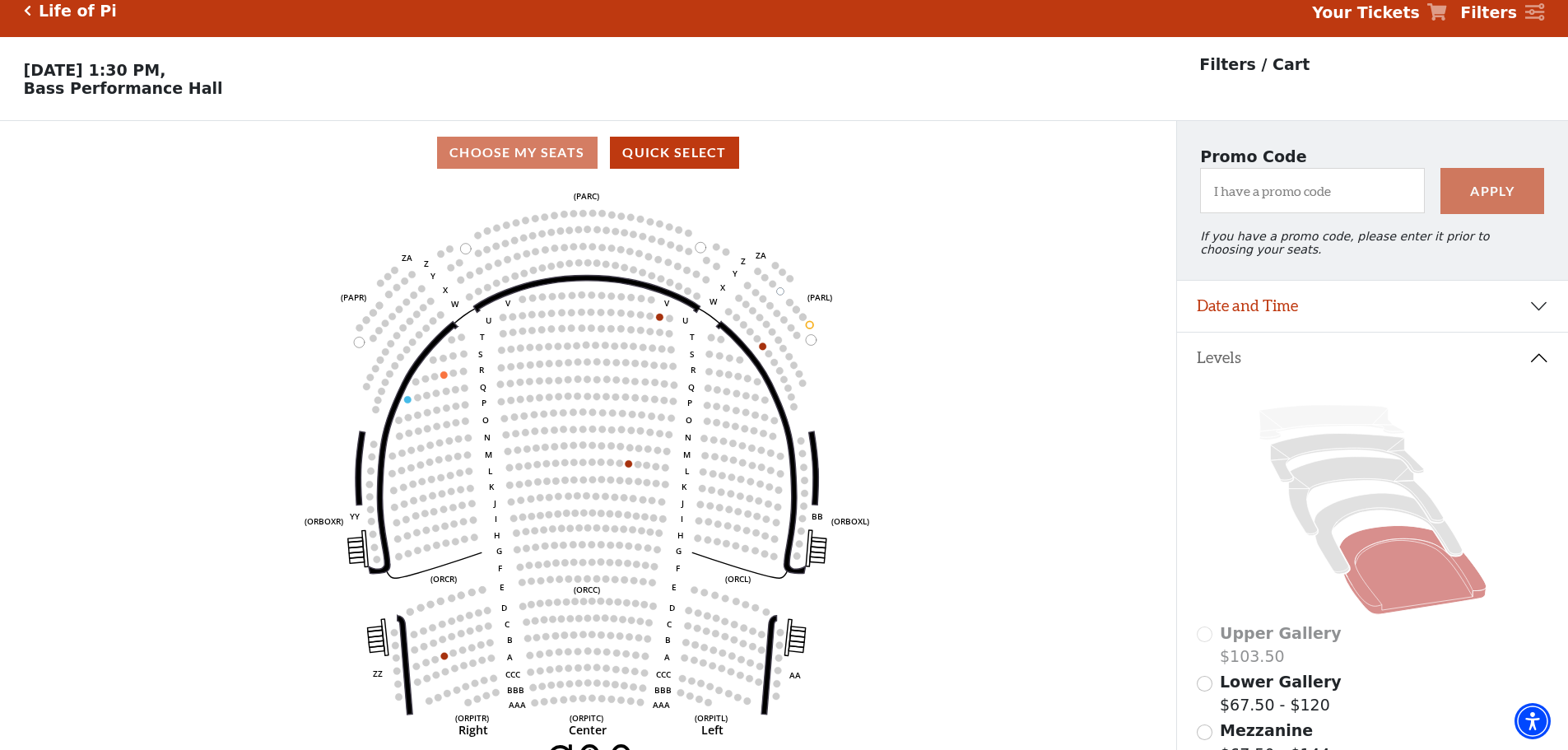
scroll to position [76, 0]
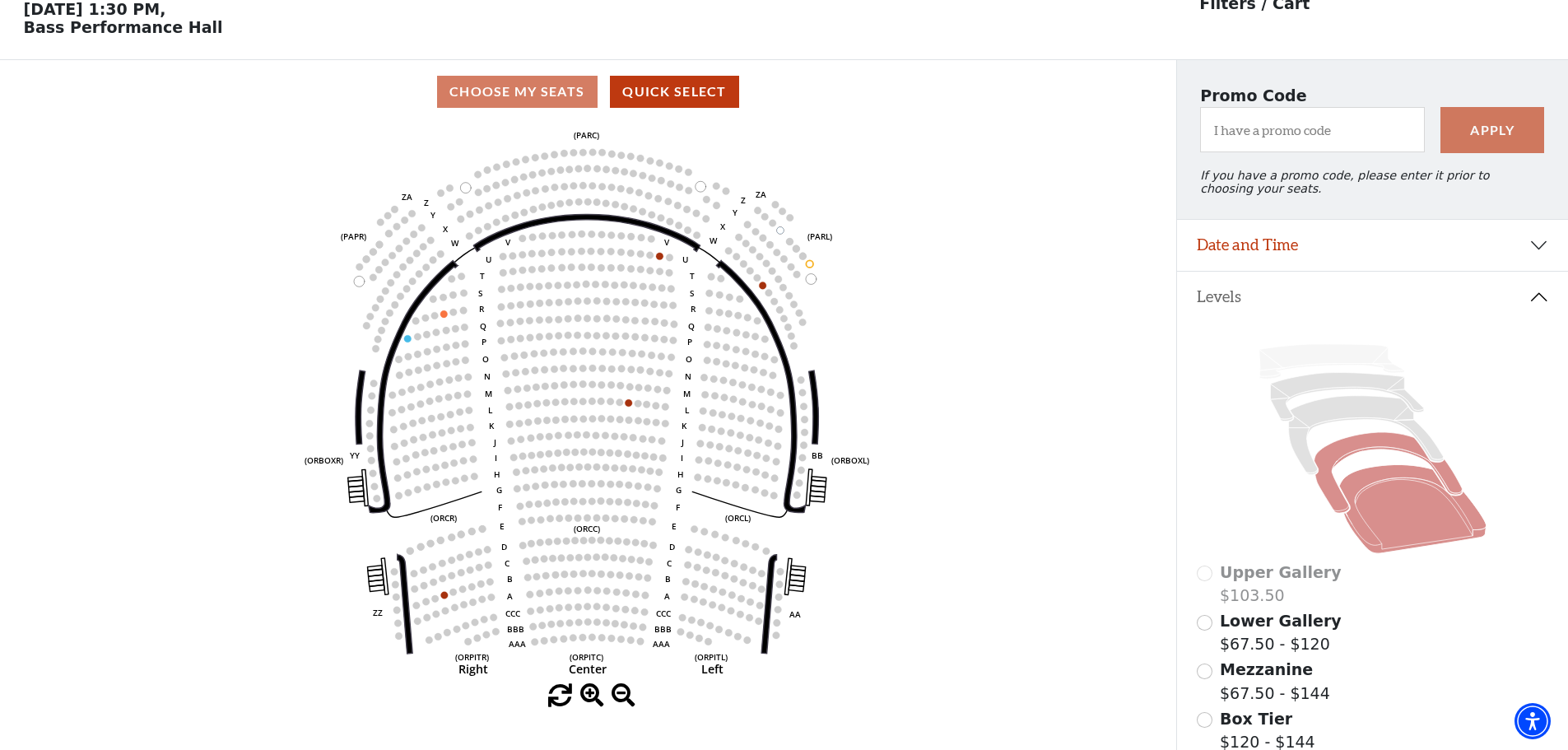
click at [1359, 452] on icon at bounding box center [1387, 474] width 148 height 81
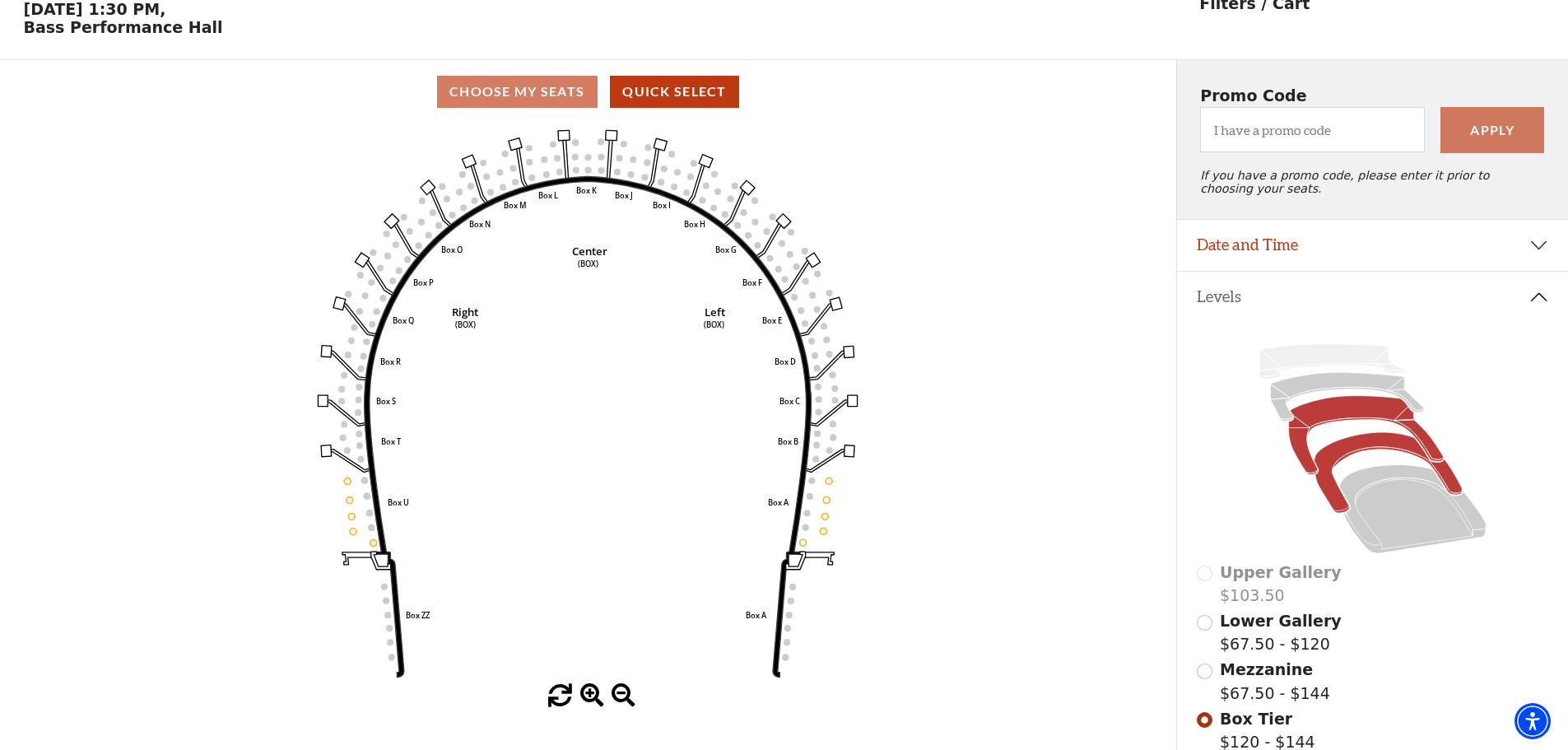
click at [1352, 423] on icon at bounding box center [1366, 436] width 155 height 79
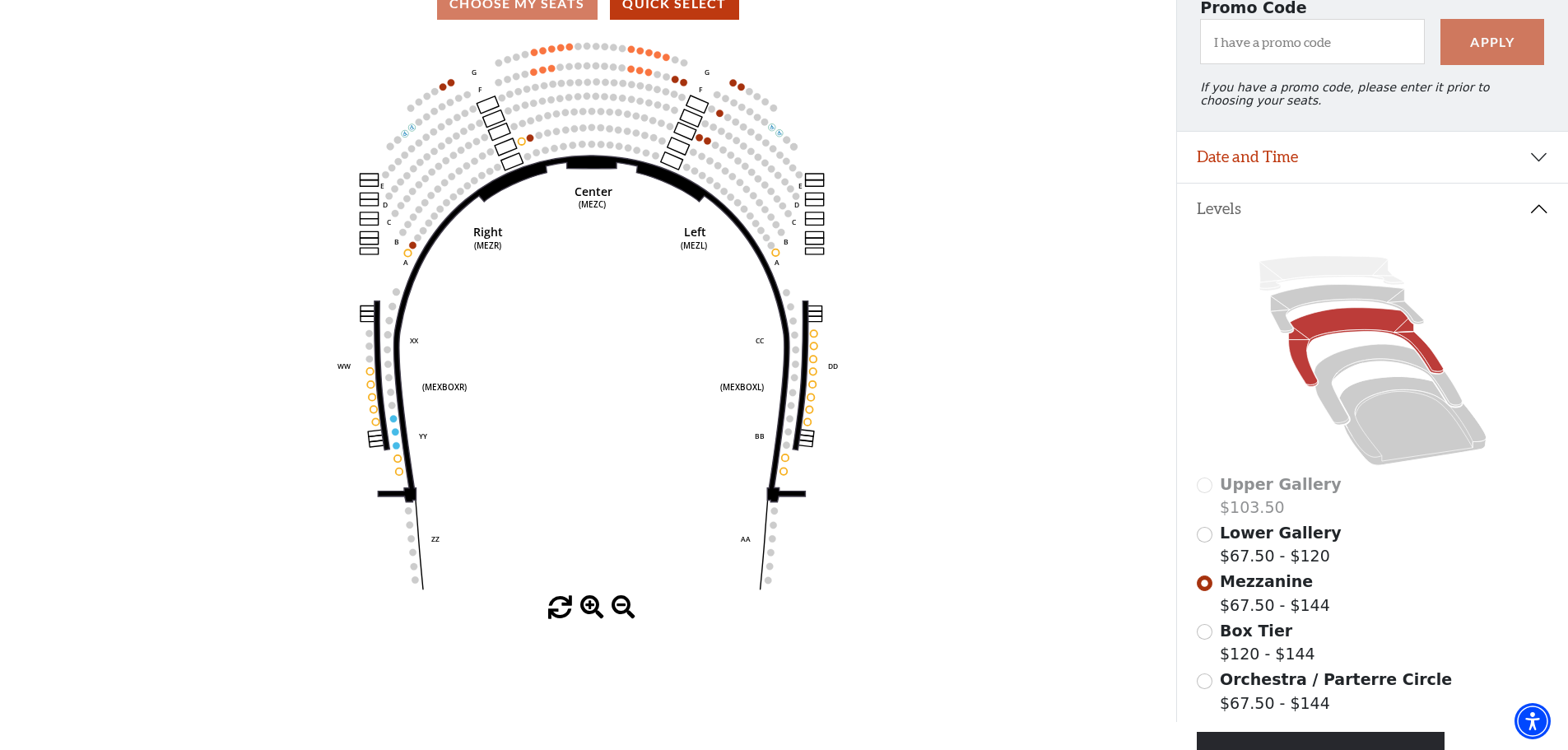
scroll to position [0, 0]
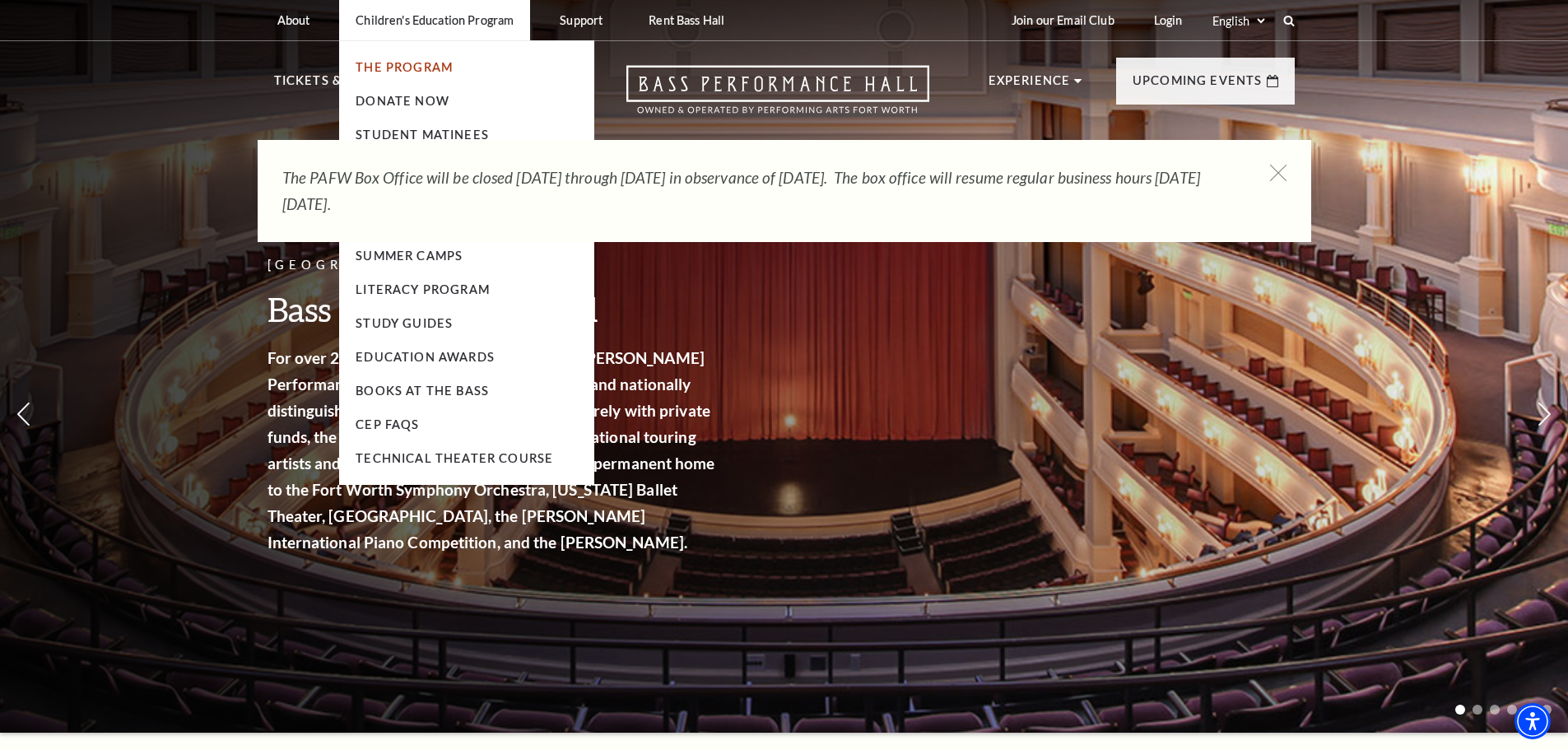
click at [388, 63] on link "The Program" at bounding box center [404, 67] width 98 height 14
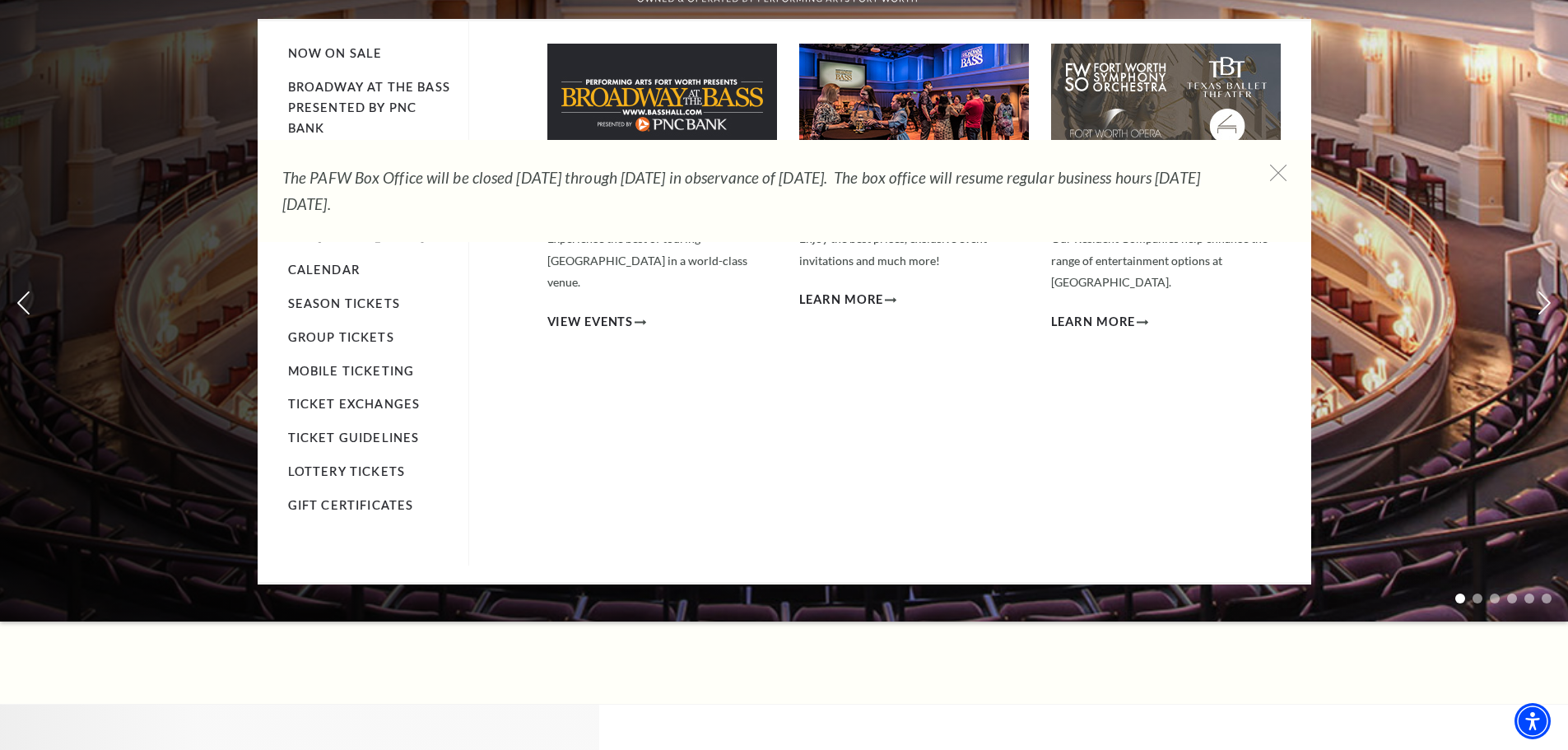
scroll to position [82, 0]
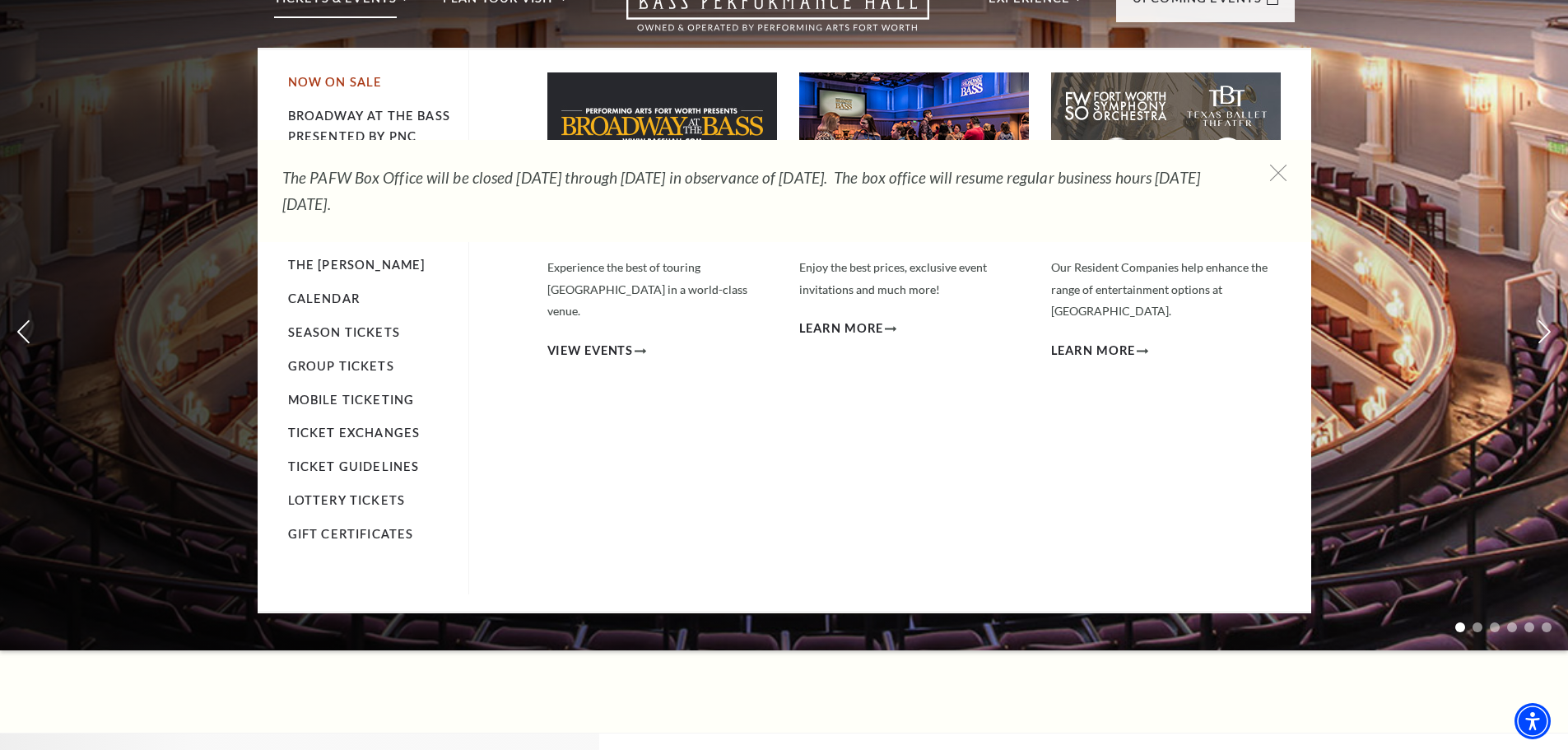
click at [348, 82] on link "Now On Sale" at bounding box center [335, 82] width 95 height 14
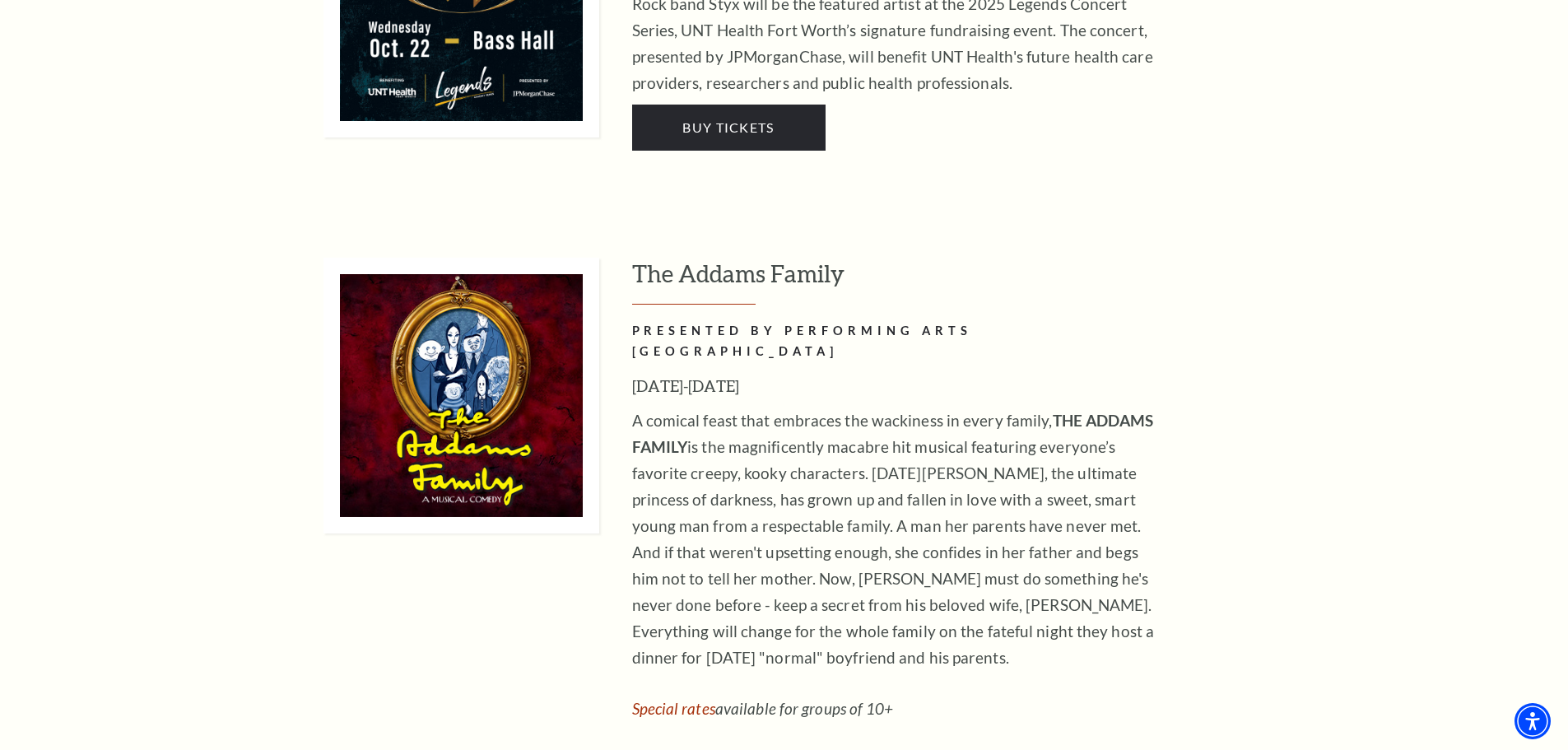
scroll to position [3624, 0]
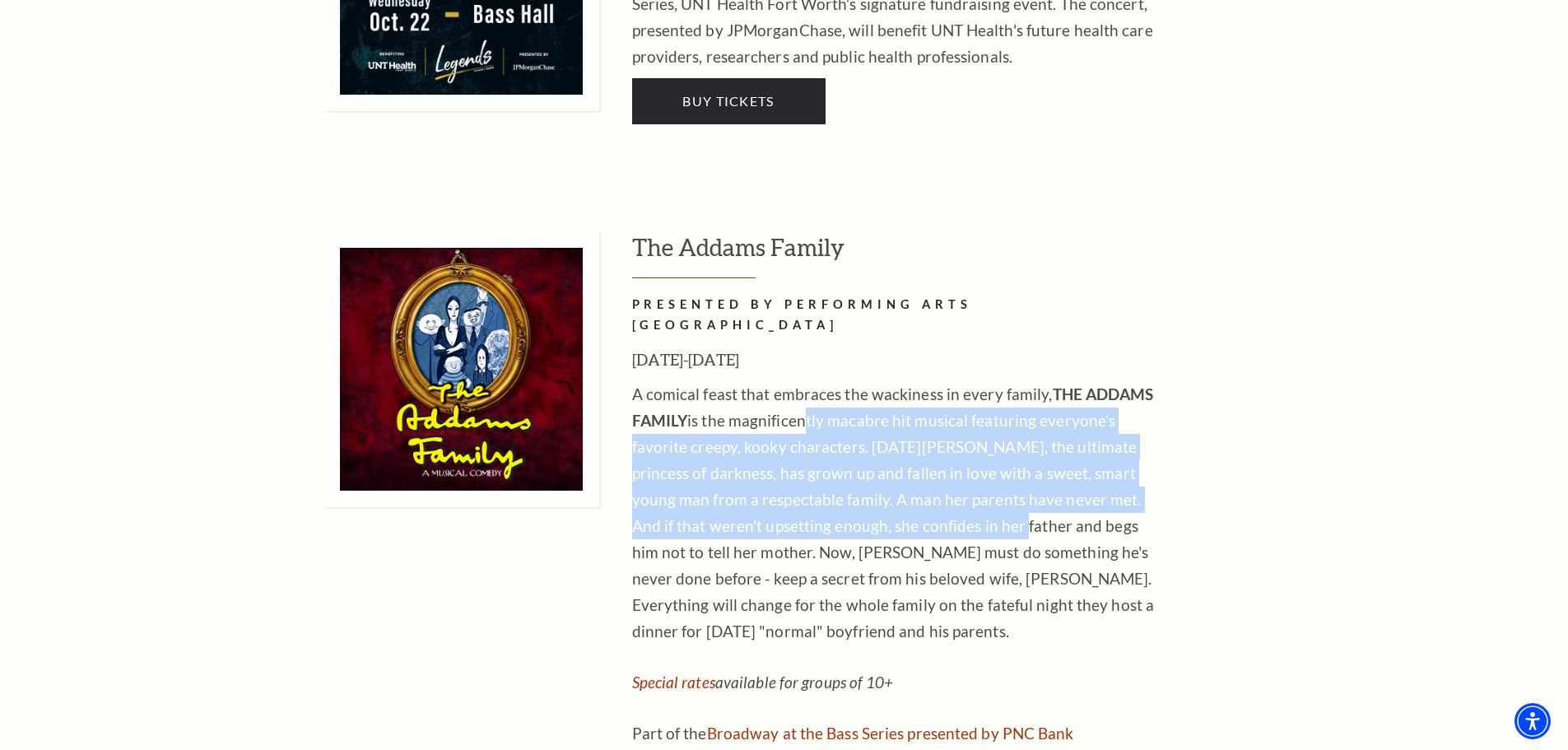
drag, startPoint x: 795, startPoint y: 319, endPoint x: 899, endPoint y: 410, distance: 138.2
click at [899, 410] on p "A comical feast that embraces the wackiness in every family, THE ADDAMS FAMILY …" at bounding box center [899, 513] width 535 height 264
click at [910, 402] on p "A comical feast that embraces the wackiness in every family, THE ADDAMS FAMILY …" at bounding box center [899, 513] width 535 height 264
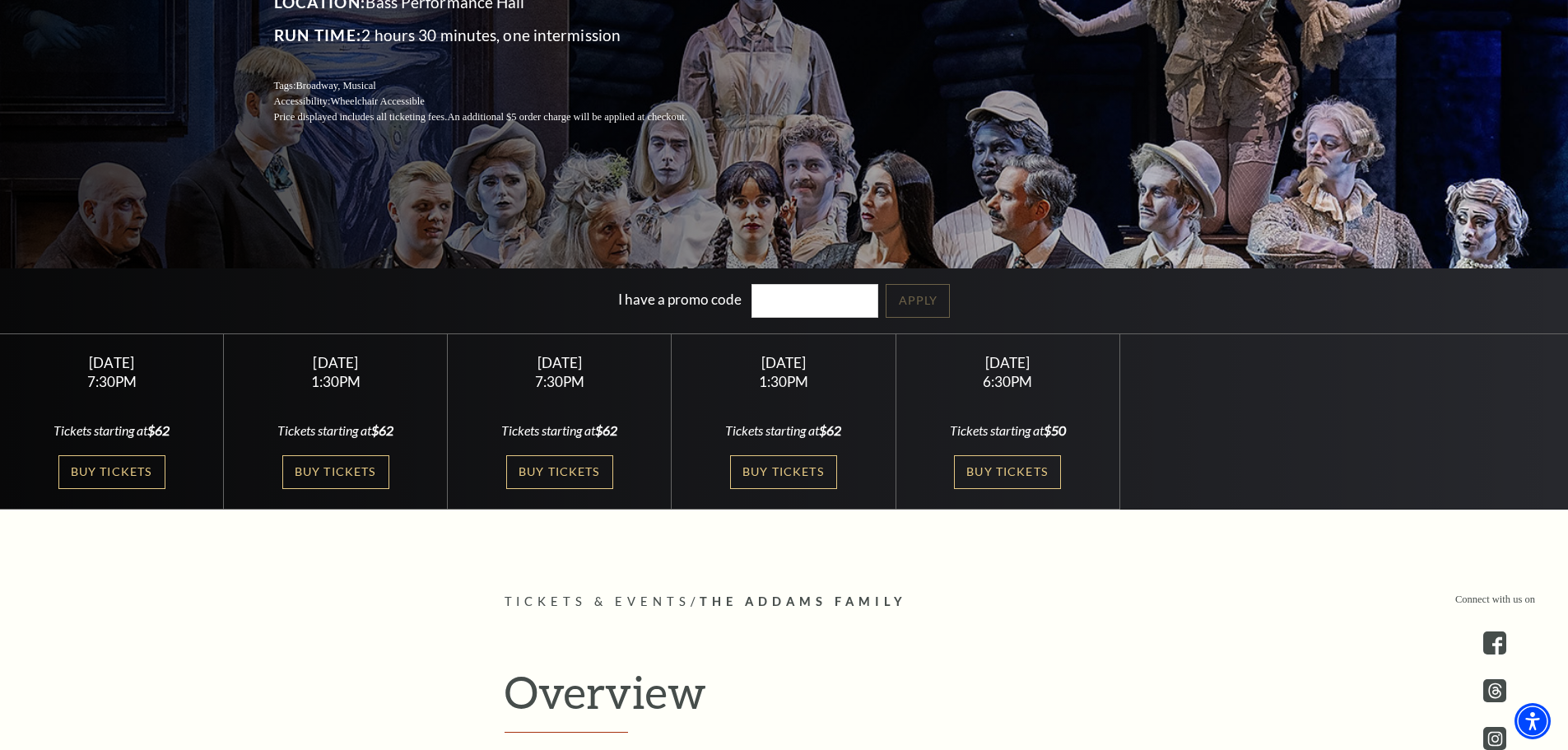
scroll to position [330, 0]
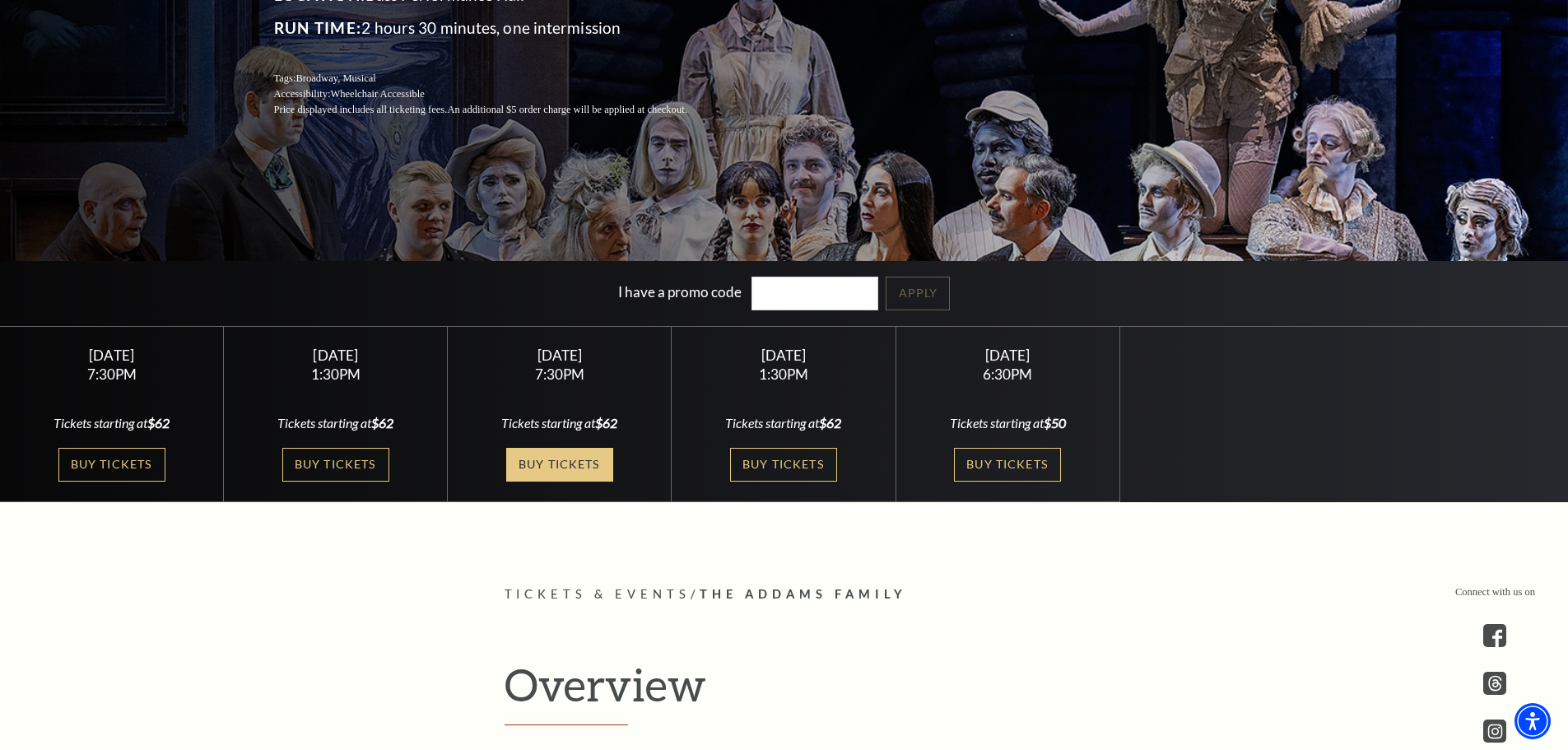
click at [580, 476] on link "Buy Tickets" at bounding box center [559, 465] width 107 height 34
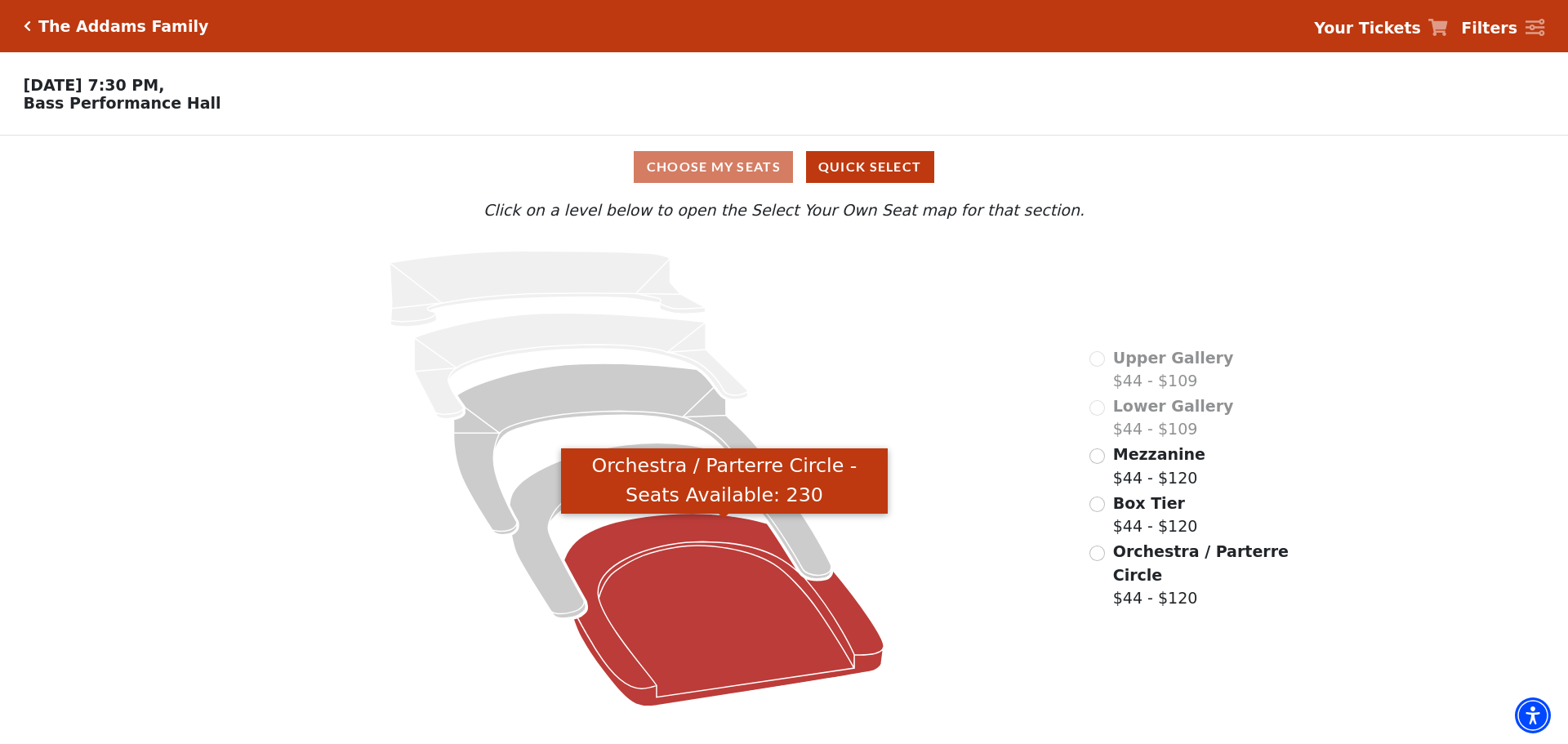
click at [725, 594] on icon "Orchestra / Parterre Circle - Seats Available: 230" at bounding box center [725, 610] width 320 height 193
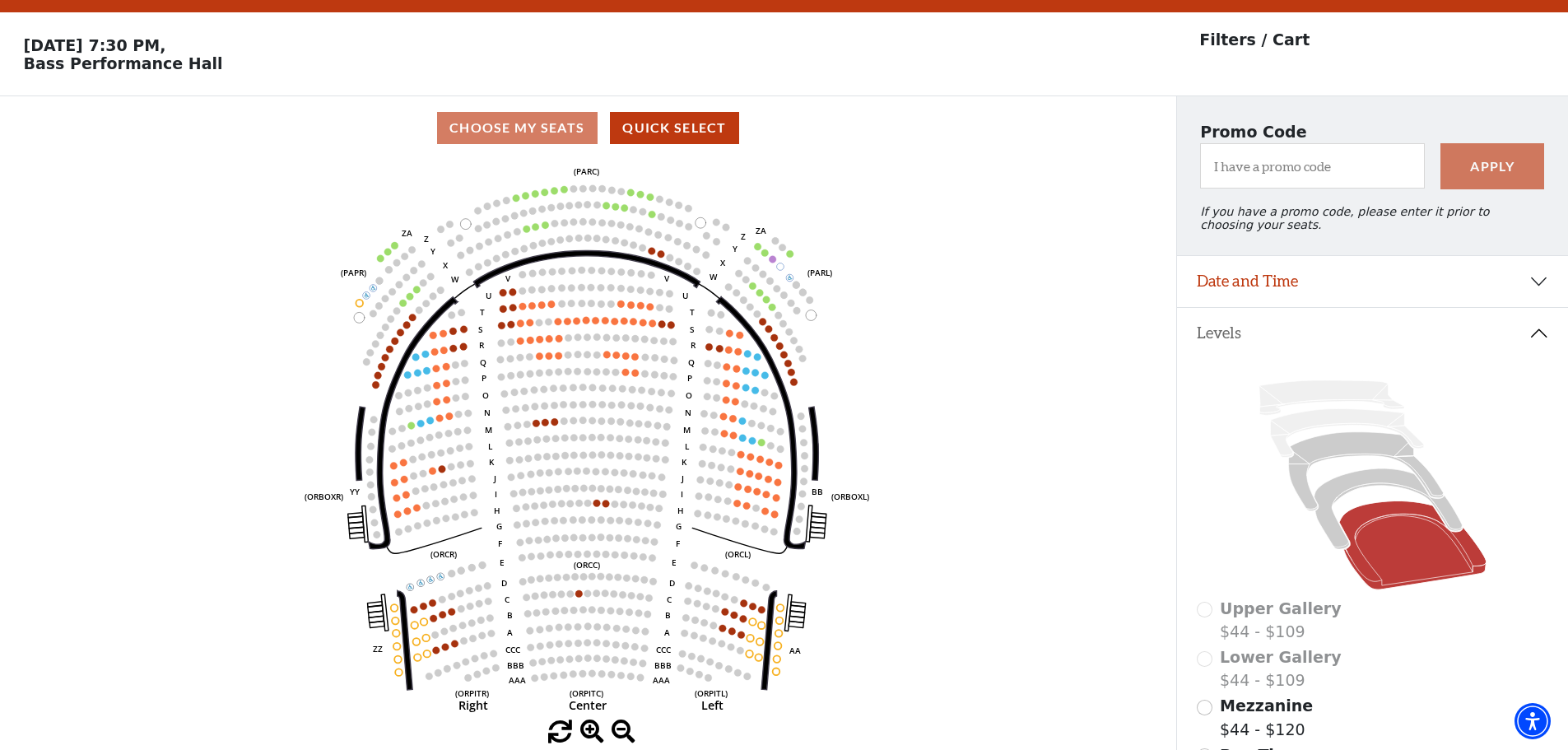
scroll to position [76, 0]
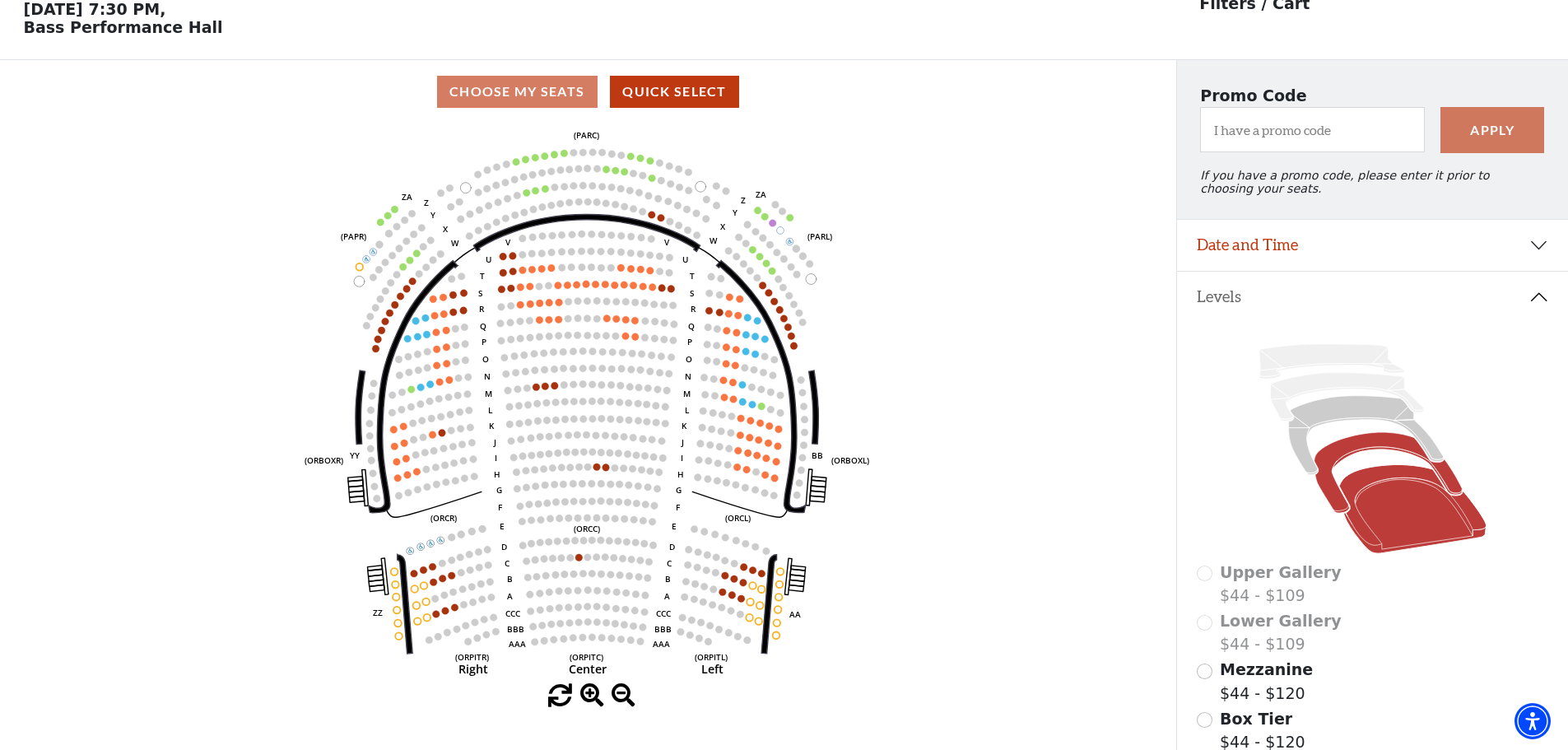
click at [1335, 501] on icon at bounding box center [1387, 474] width 148 height 81
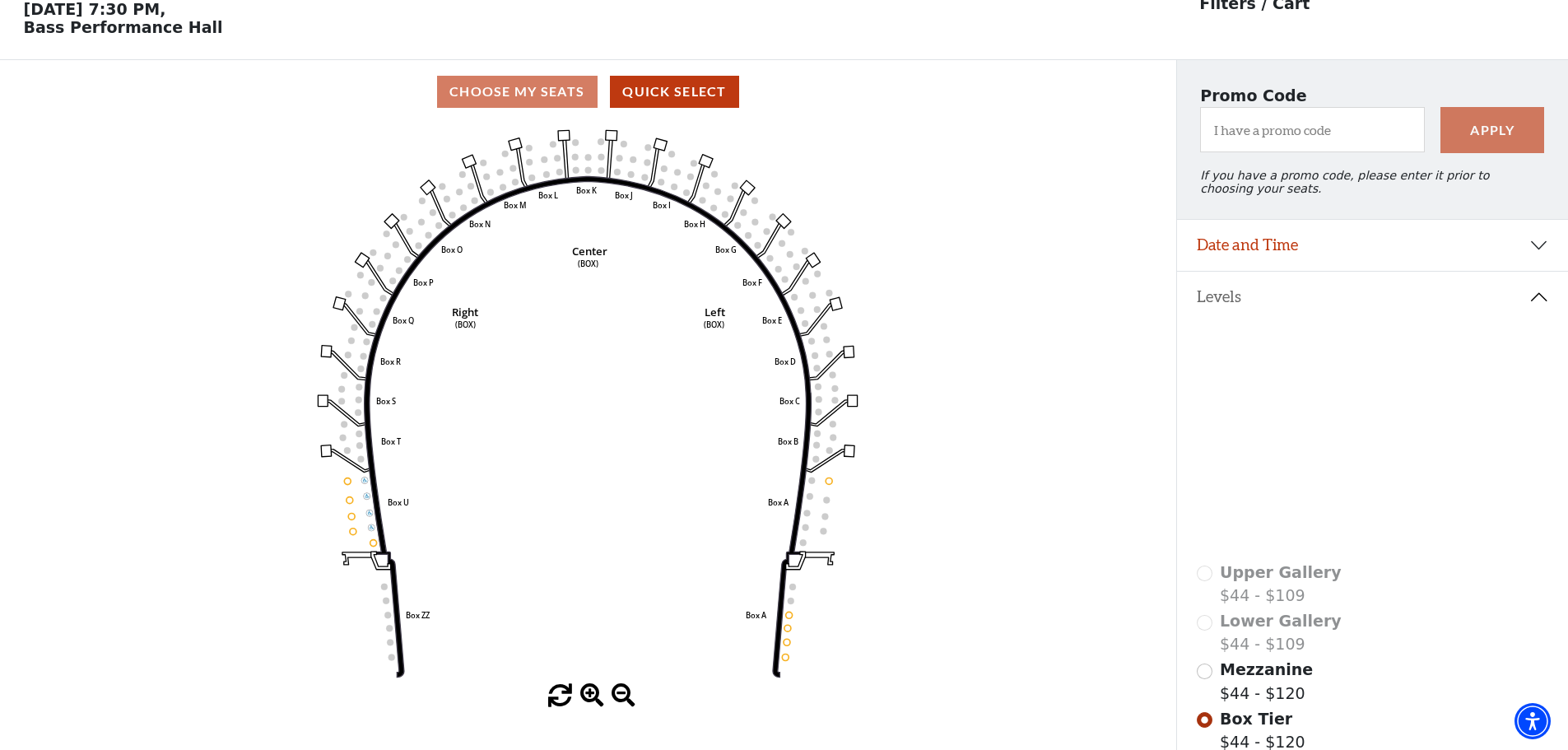
click at [1313, 476] on icon at bounding box center [1366, 436] width 155 height 79
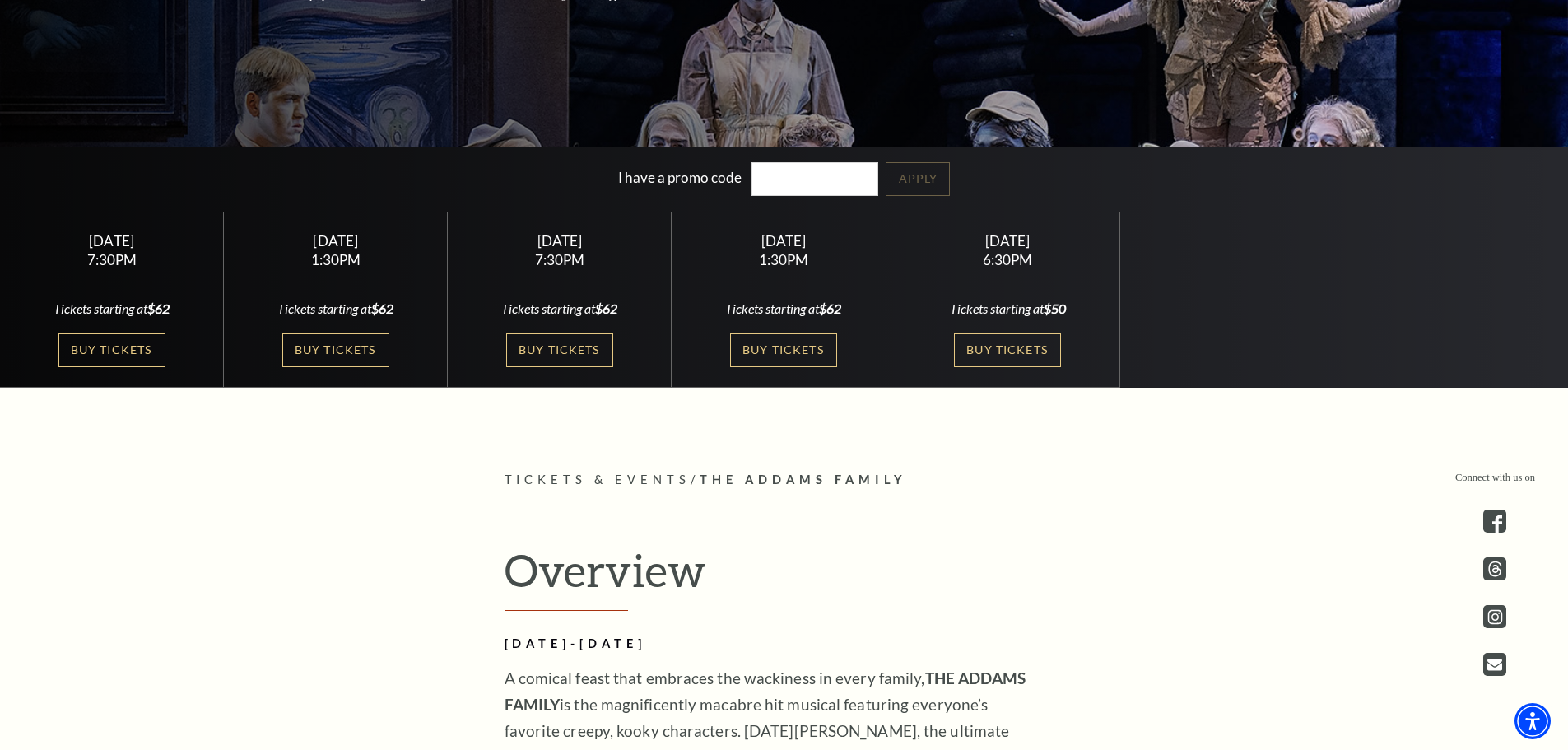
scroll to position [659, 0]
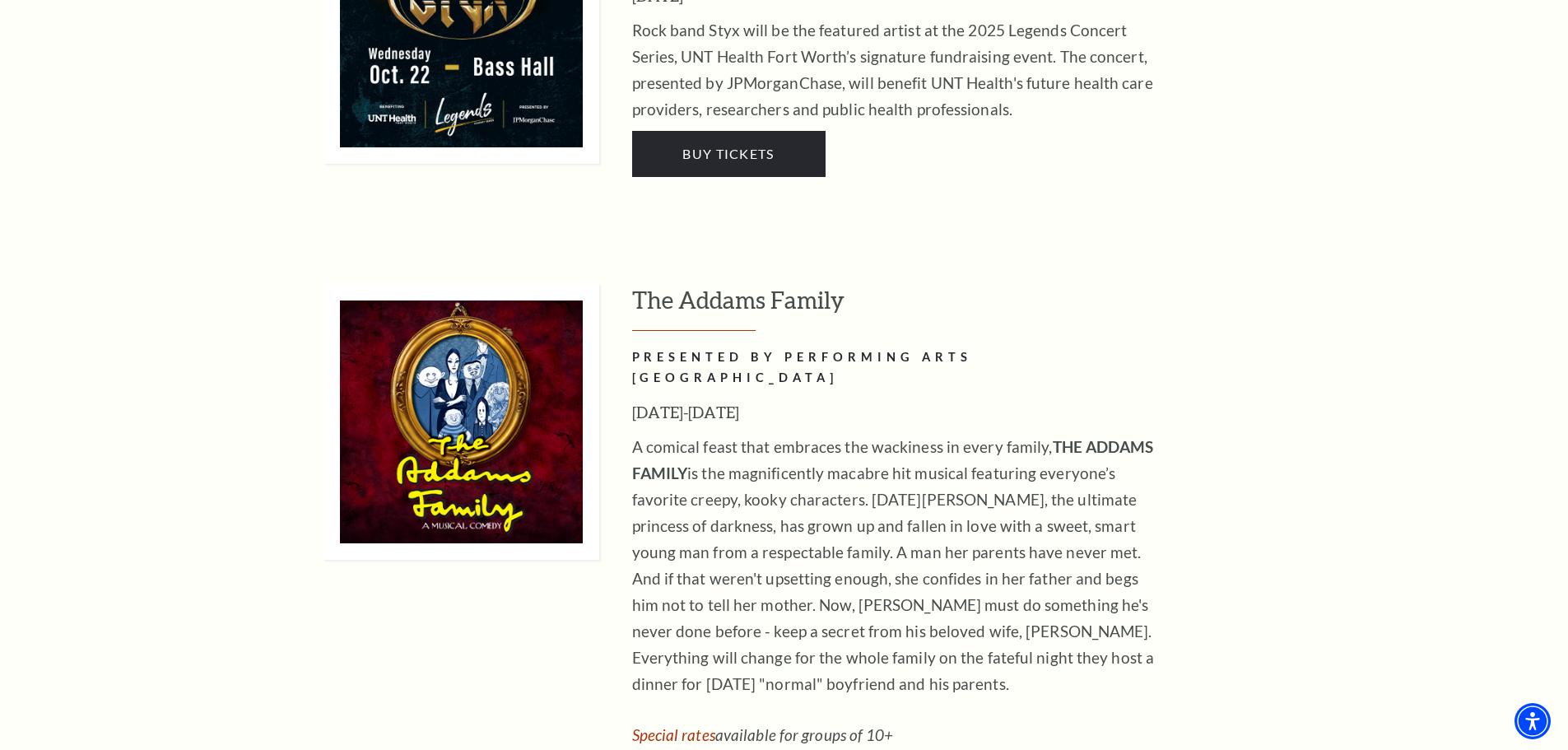
scroll to position [3541, 0]
